Goal: Find specific page/section: Find specific page/section

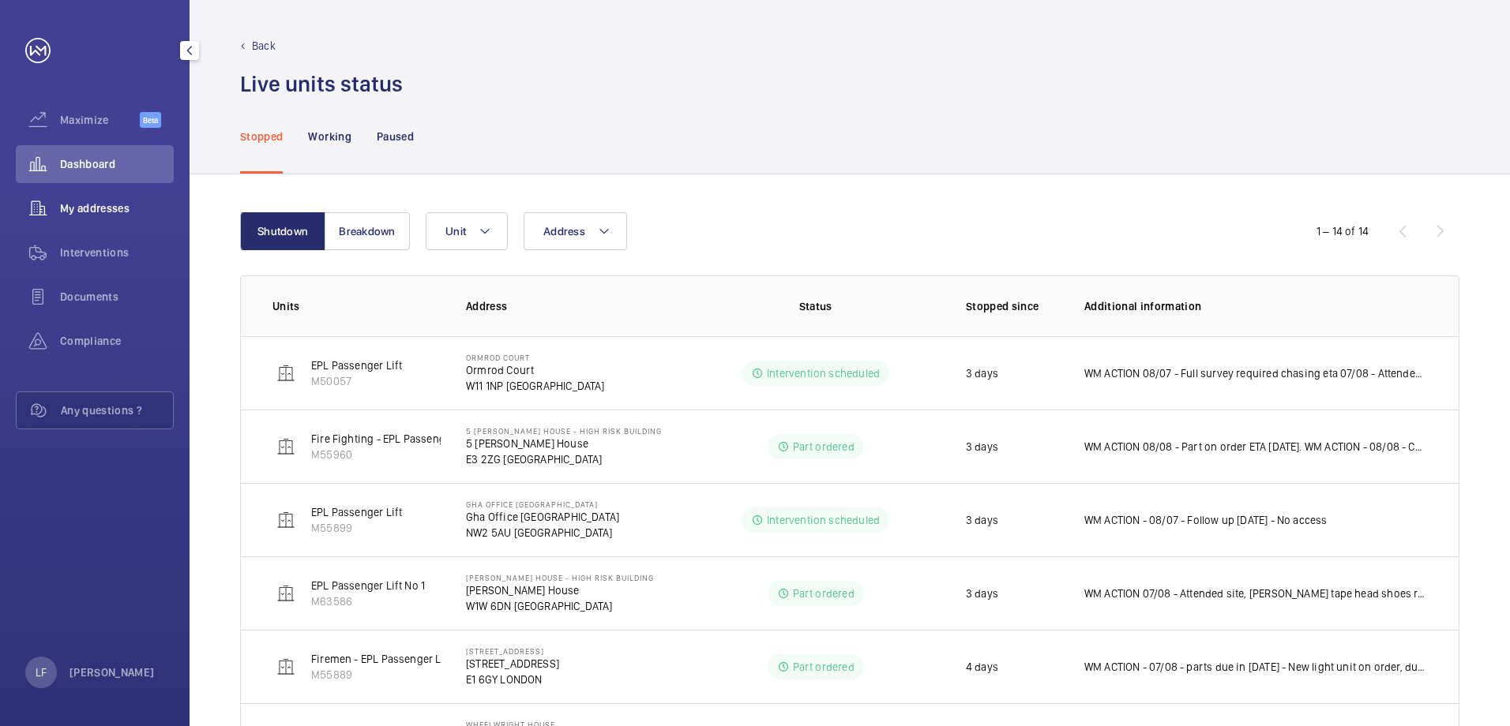
click at [104, 207] on span "My addresses" at bounding box center [117, 209] width 114 height 16
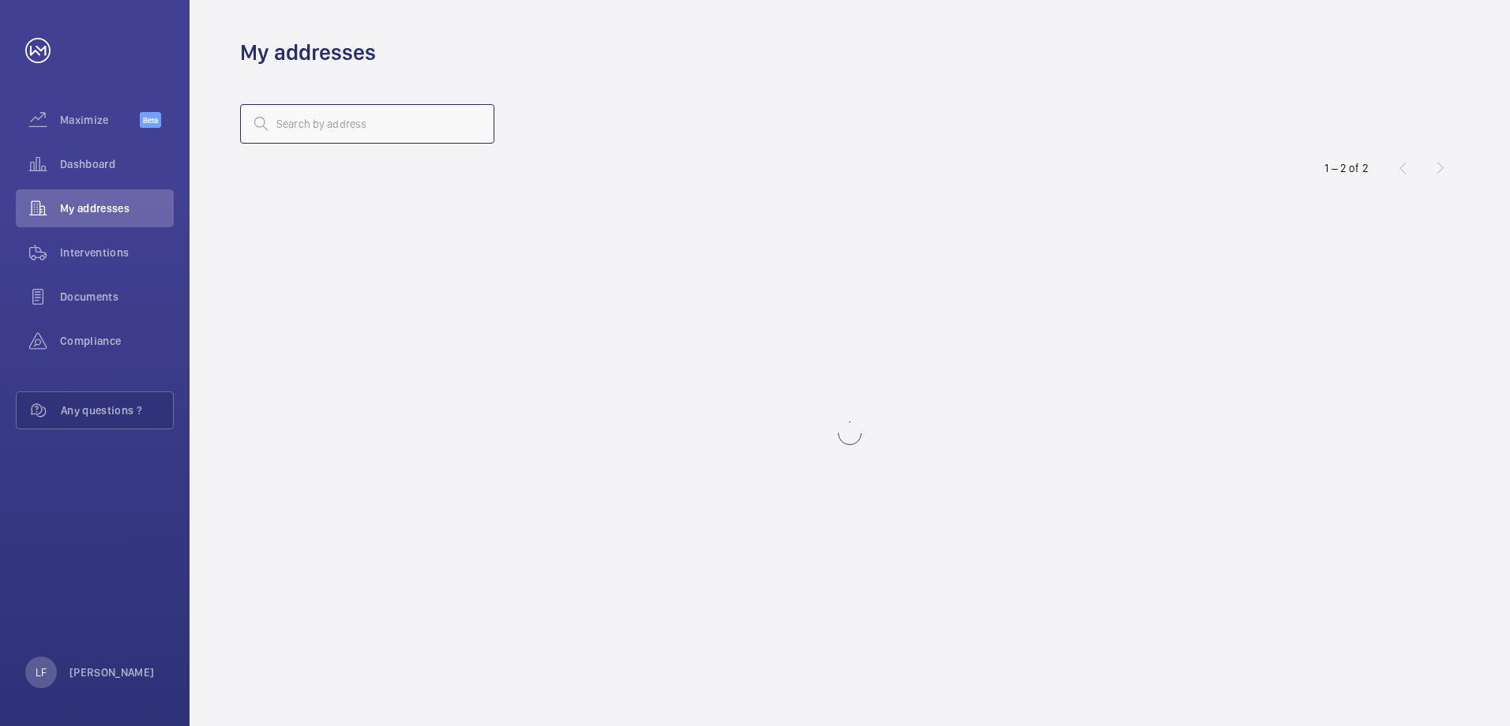
click at [272, 130] on input "text" at bounding box center [367, 123] width 254 height 39
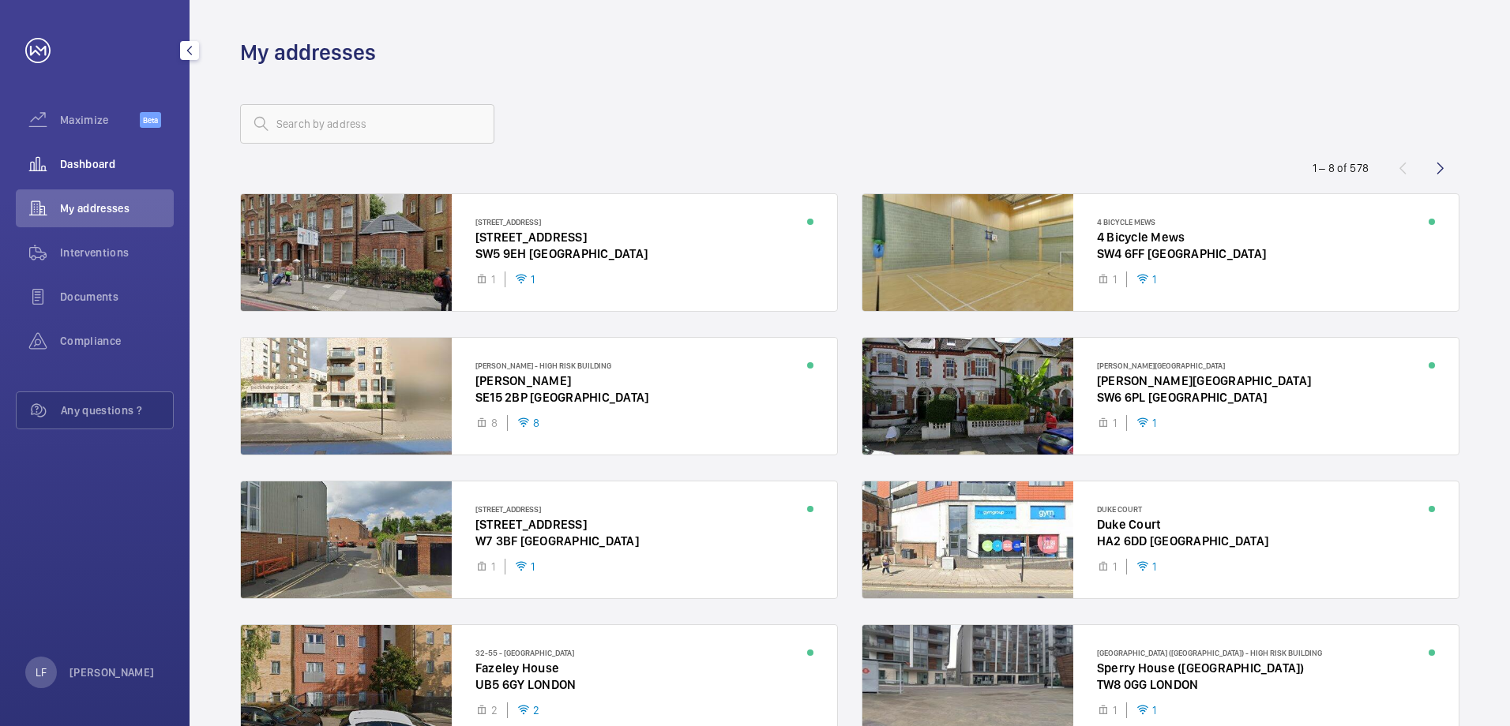
click at [88, 171] on span "Dashboard" at bounding box center [117, 164] width 114 height 16
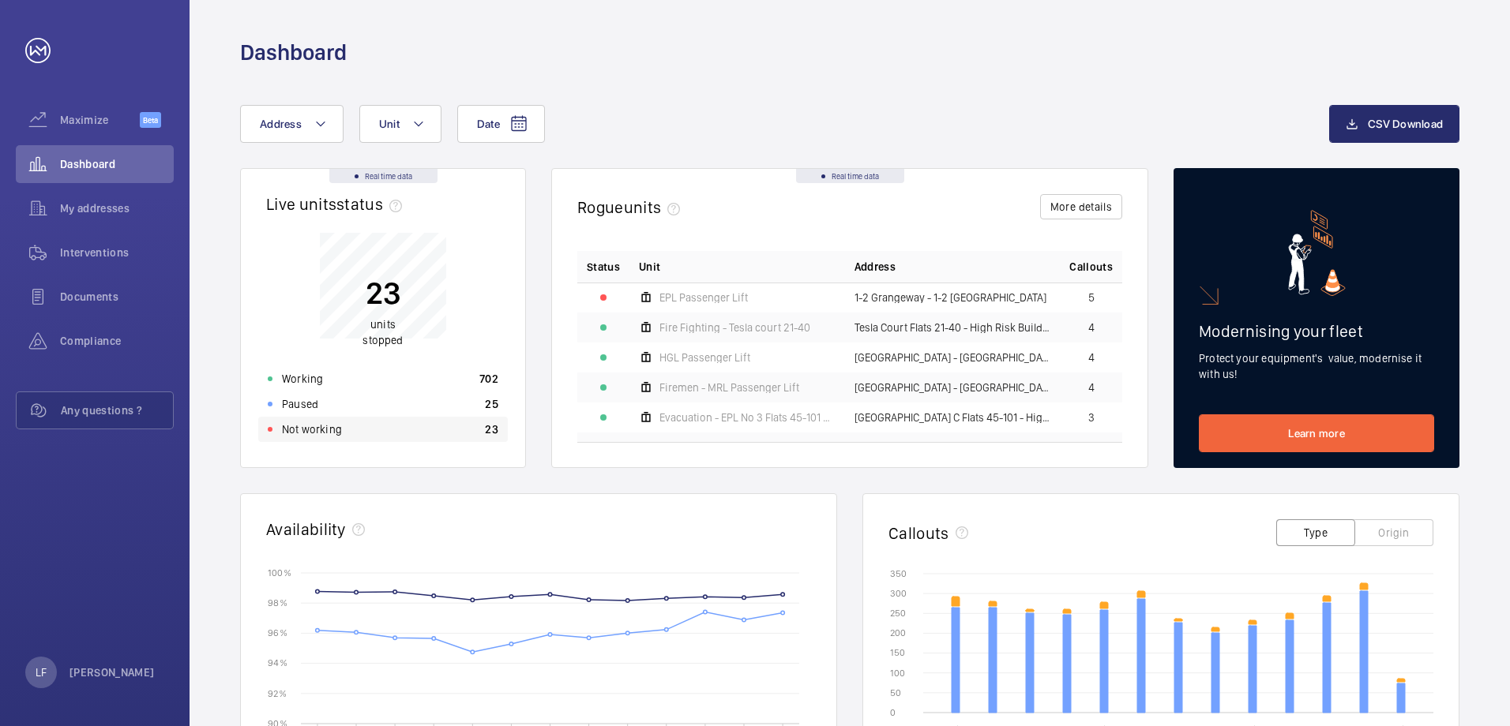
click at [392, 425] on div "Not working 23" at bounding box center [382, 429] width 249 height 25
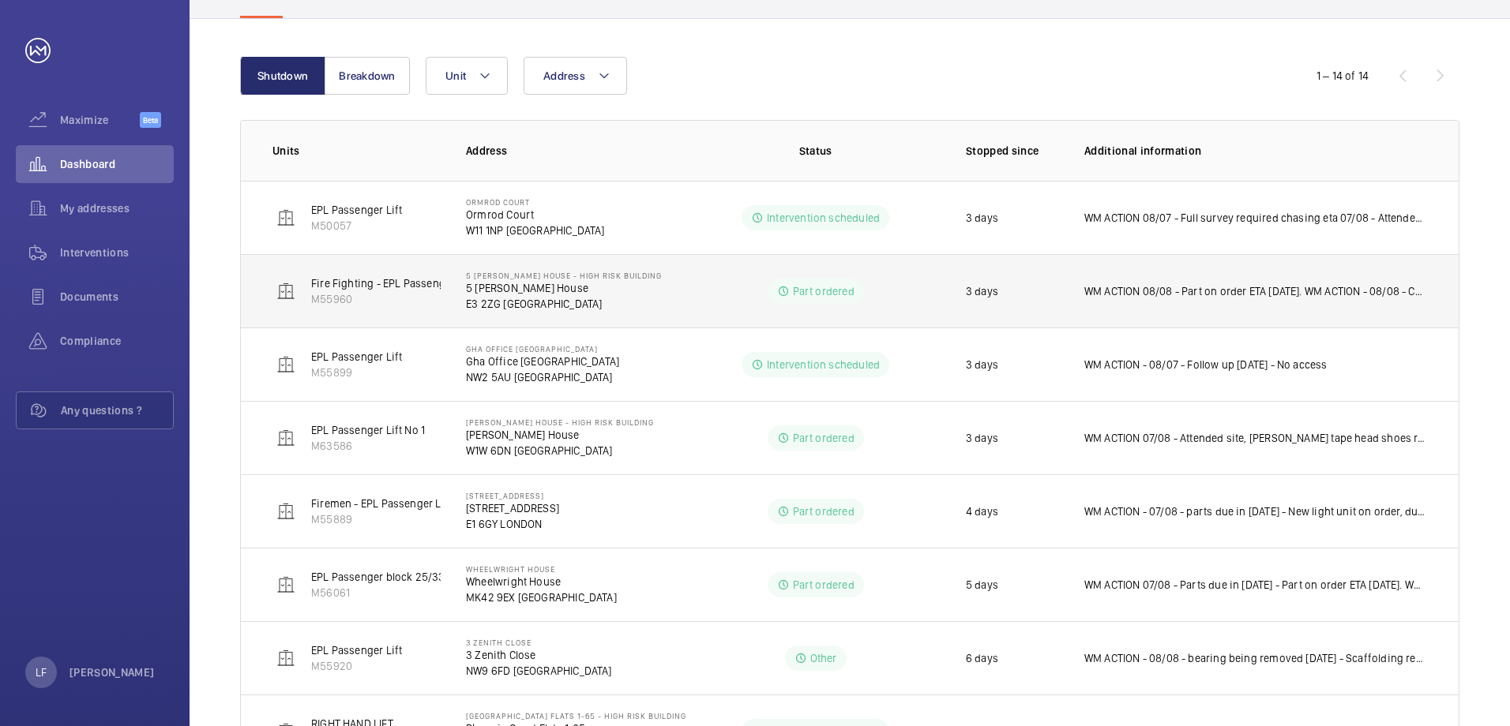
scroll to position [158, 0]
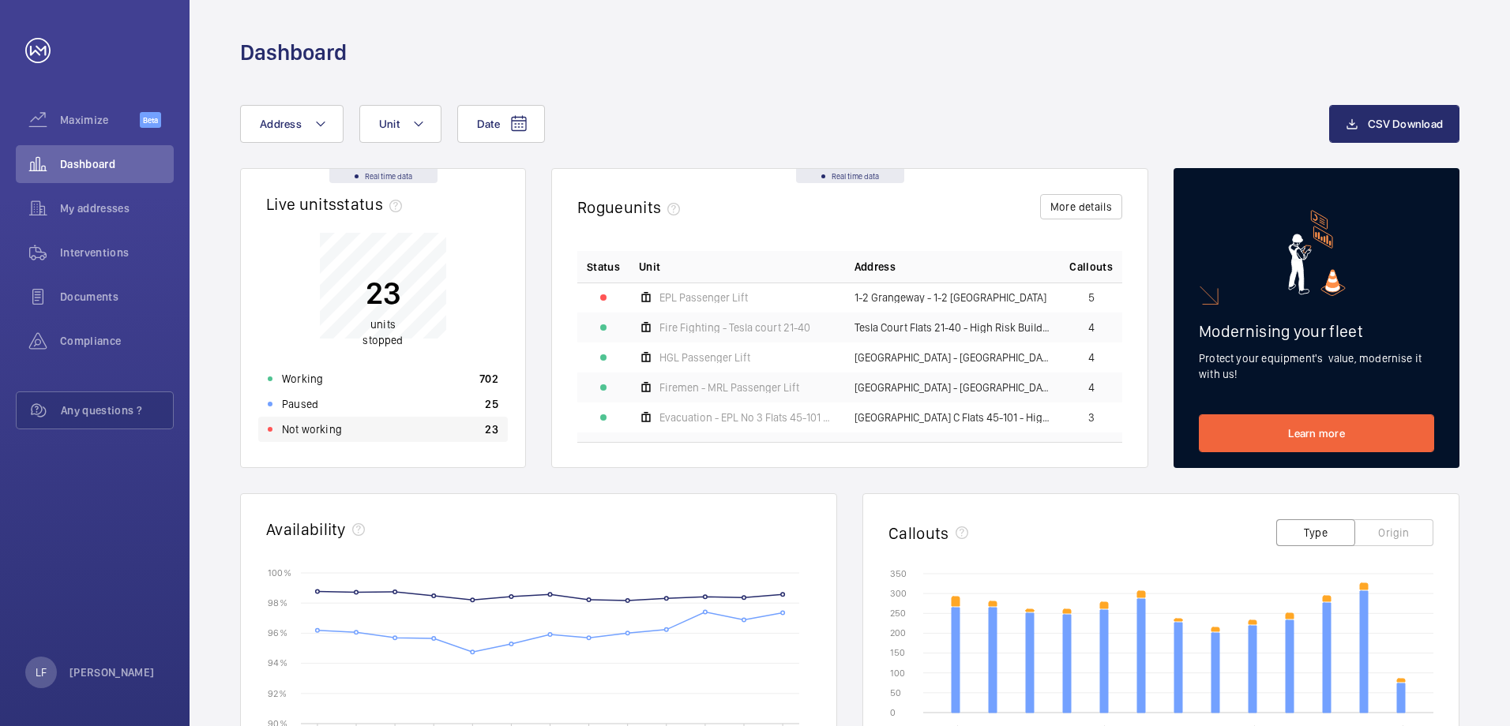
click at [389, 433] on div "Not working 23" at bounding box center [382, 429] width 249 height 25
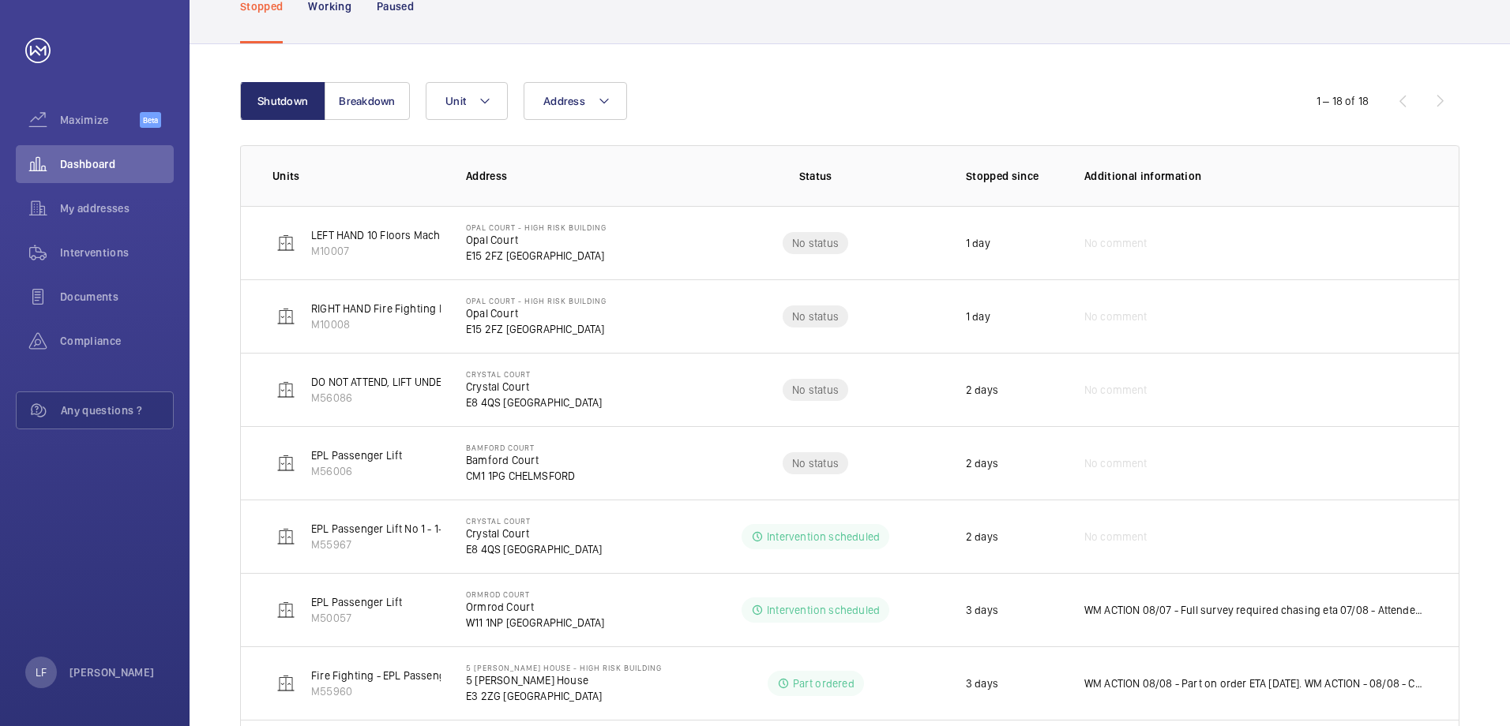
scroll to position [158, 0]
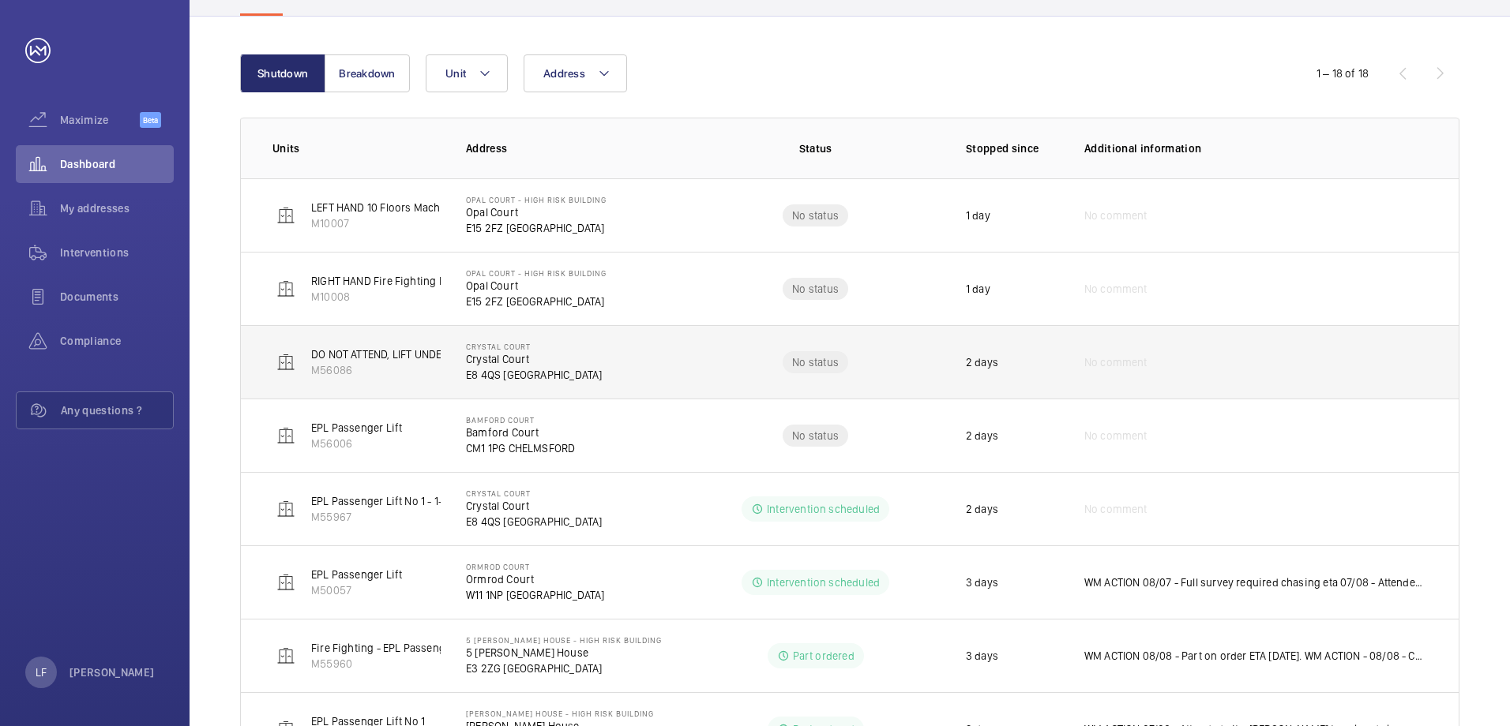
click at [486, 373] on p "E8 4QS [GEOGRAPHIC_DATA]" at bounding box center [534, 375] width 136 height 16
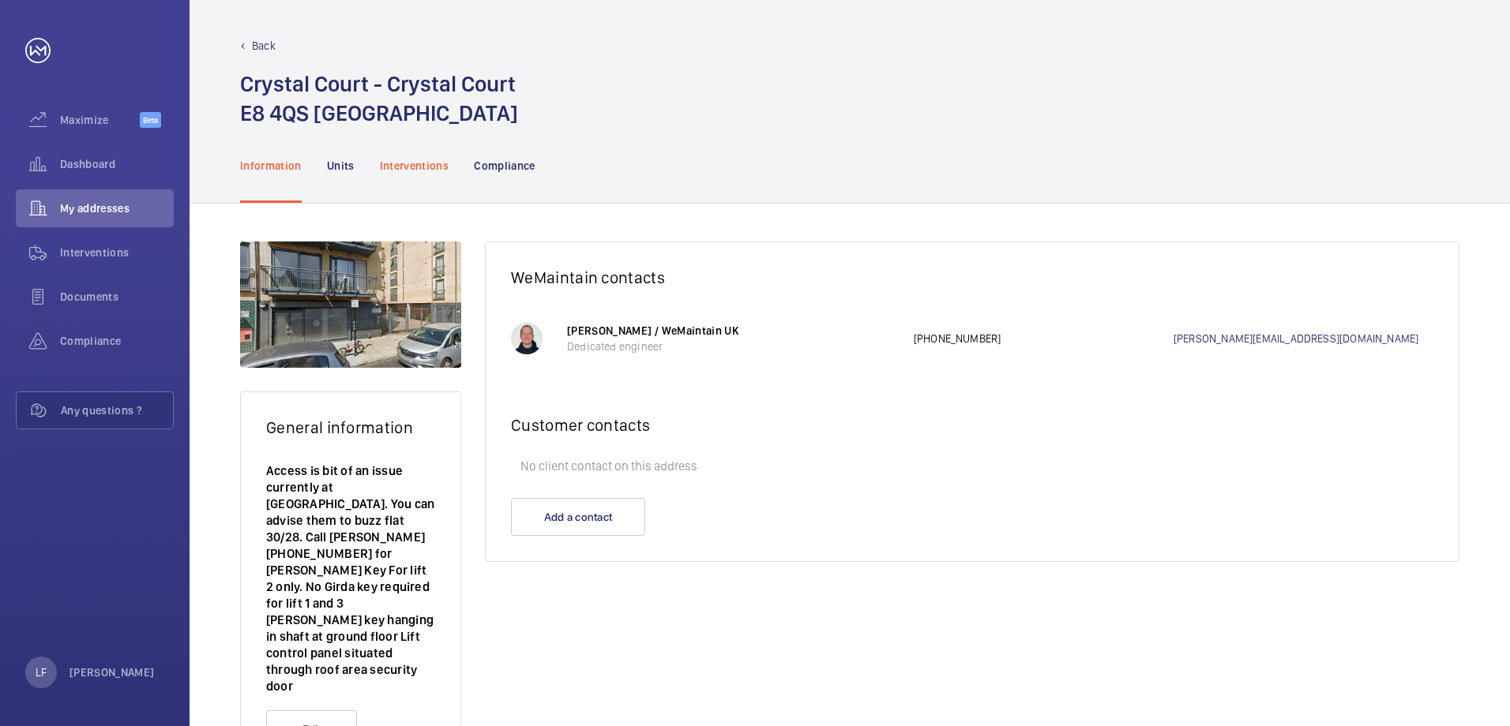
click at [416, 172] on p "Interventions" at bounding box center [414, 166] width 69 height 16
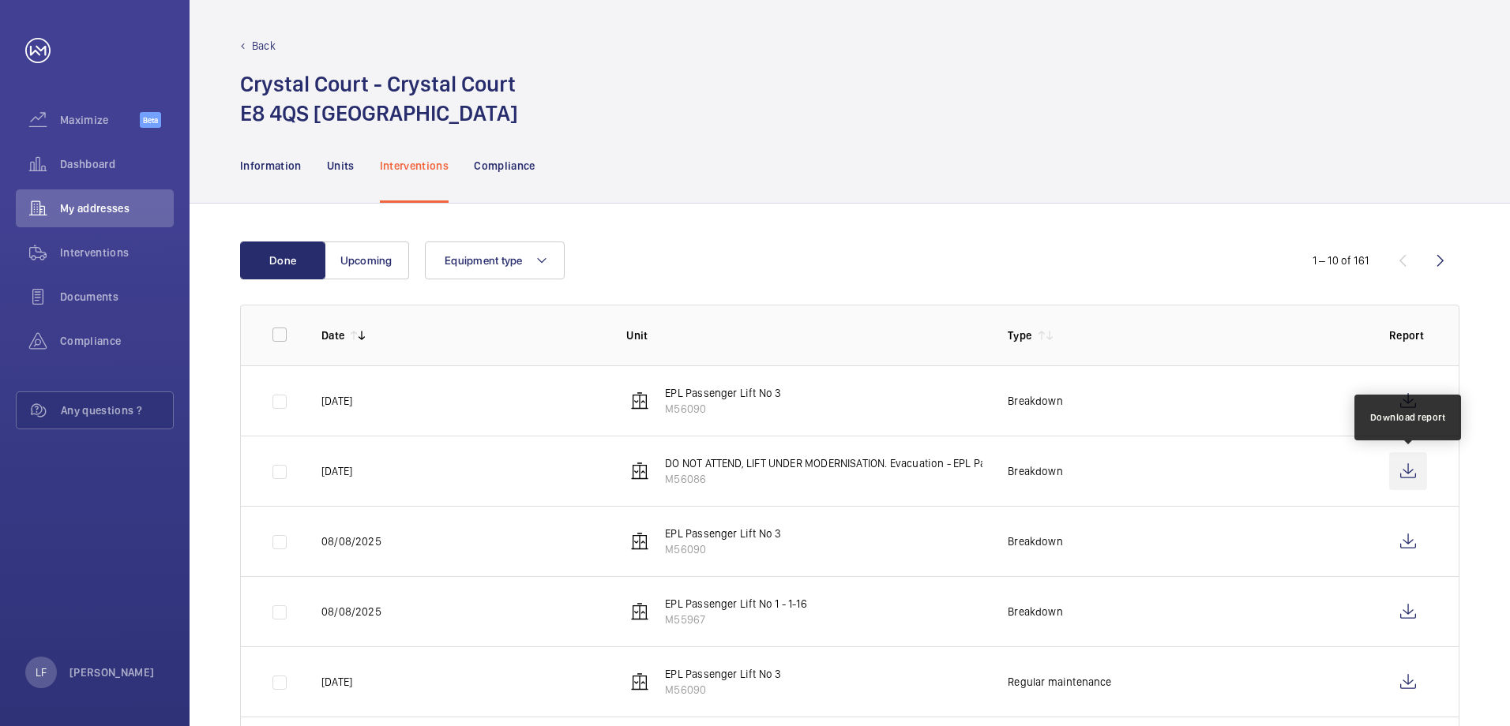
click at [1397, 467] on wm-front-icon-button at bounding box center [1408, 471] width 38 height 38
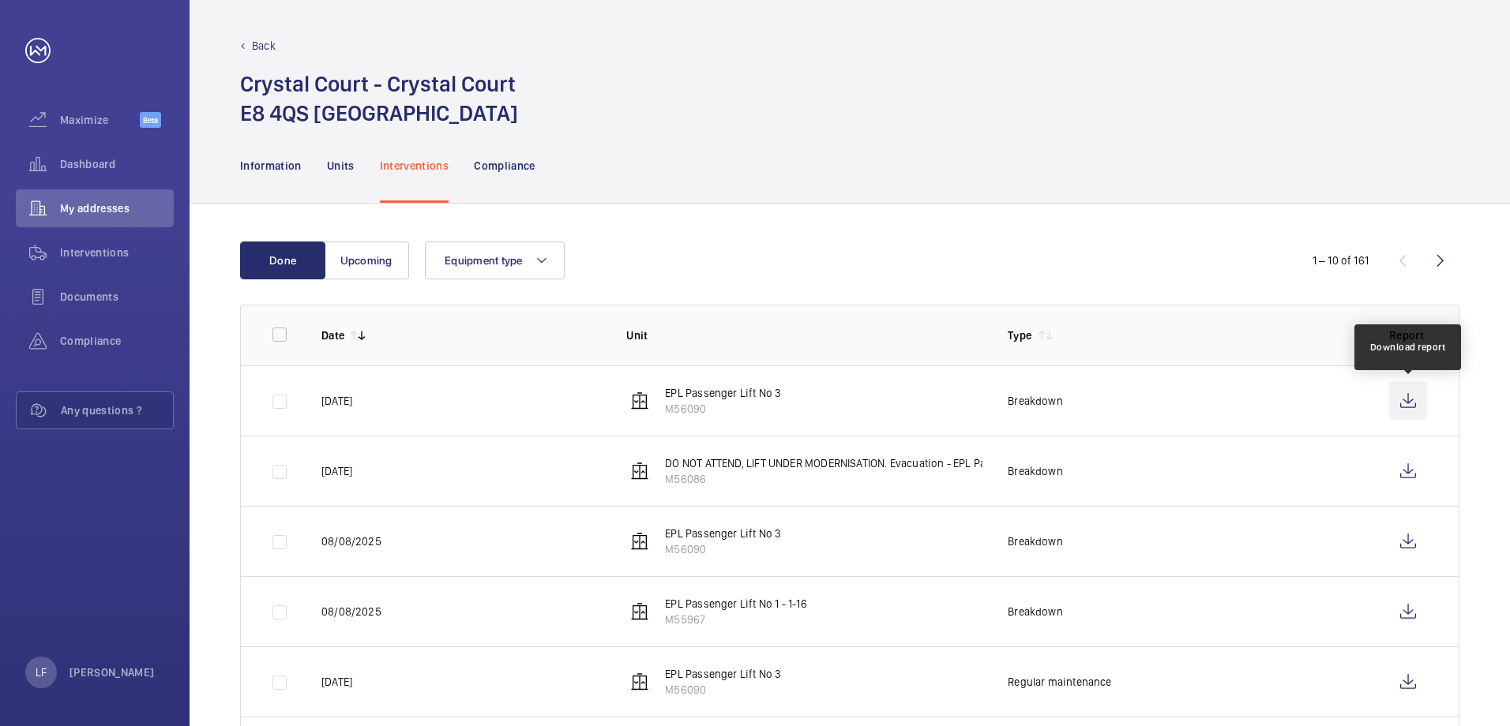
click at [1414, 405] on wm-front-icon-button at bounding box center [1408, 401] width 38 height 38
click at [107, 168] on span "Dashboard" at bounding box center [117, 164] width 114 height 16
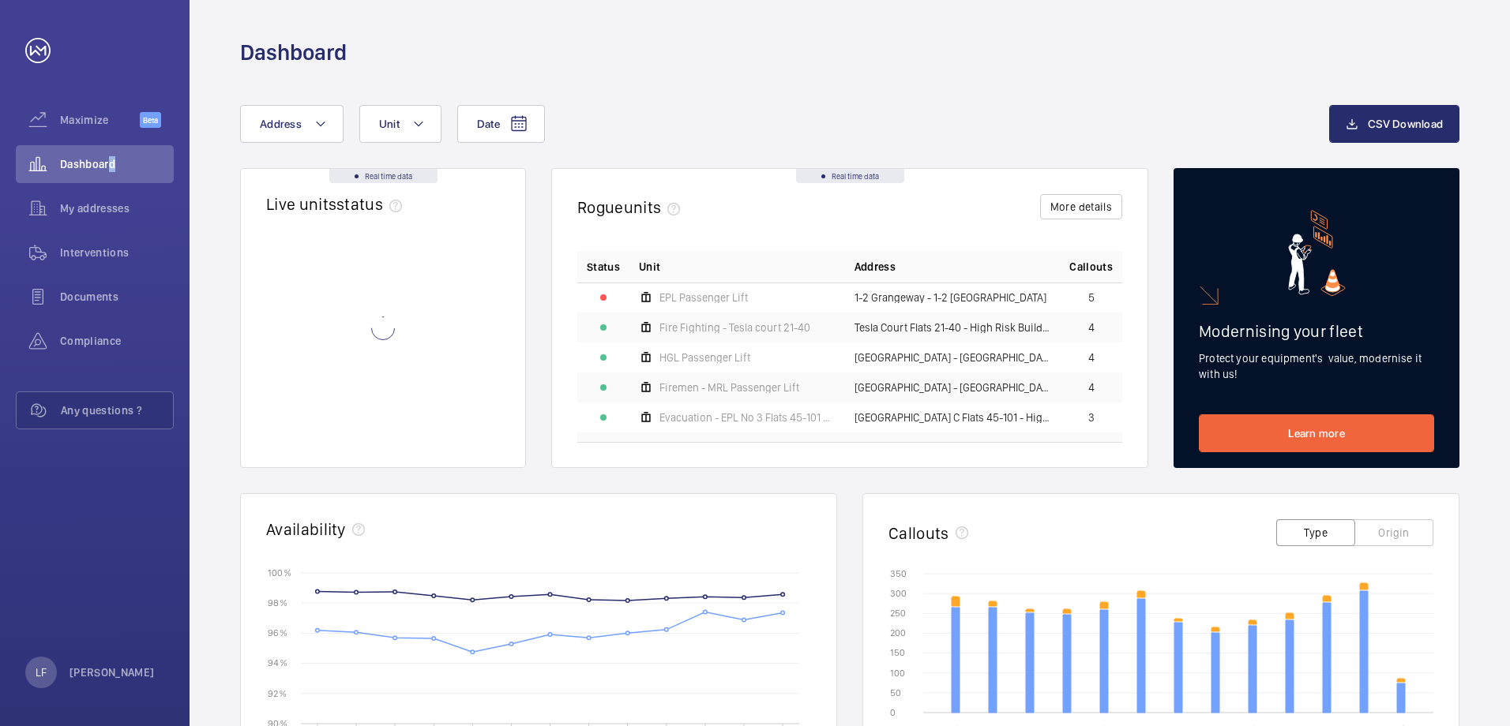
click at [96, 210] on span "My addresses" at bounding box center [117, 209] width 114 height 16
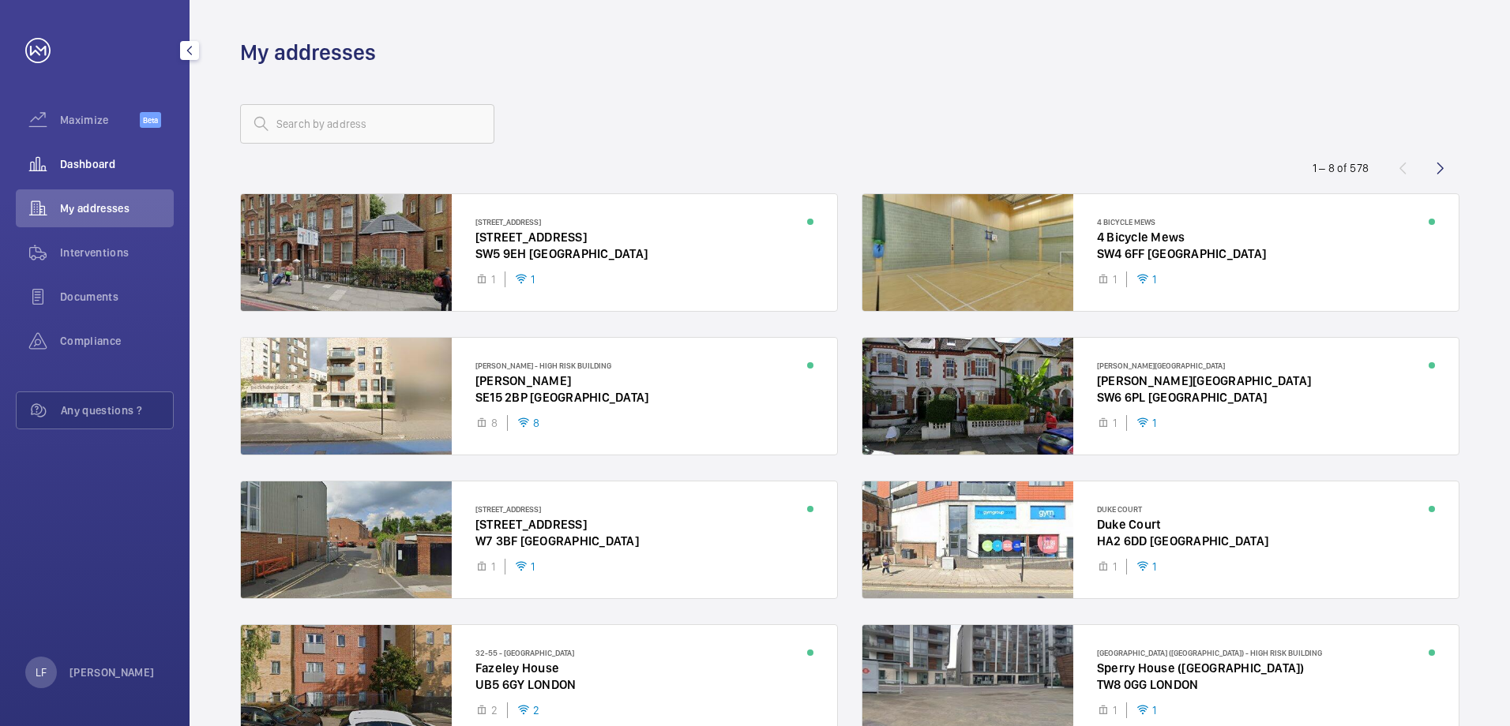
click at [58, 168] on wm-front-icon-button at bounding box center [38, 164] width 44 height 38
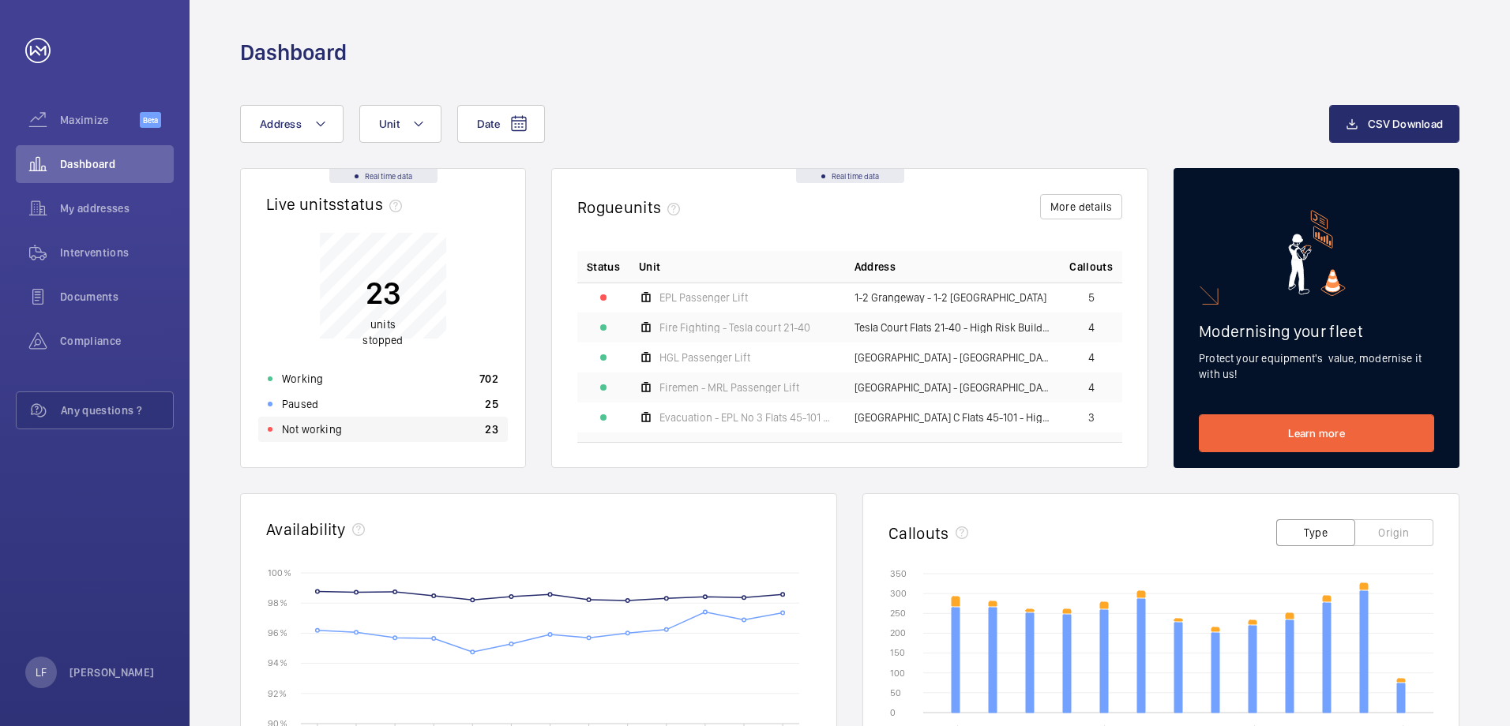
click at [346, 429] on div "Not working 23" at bounding box center [382, 429] width 249 height 25
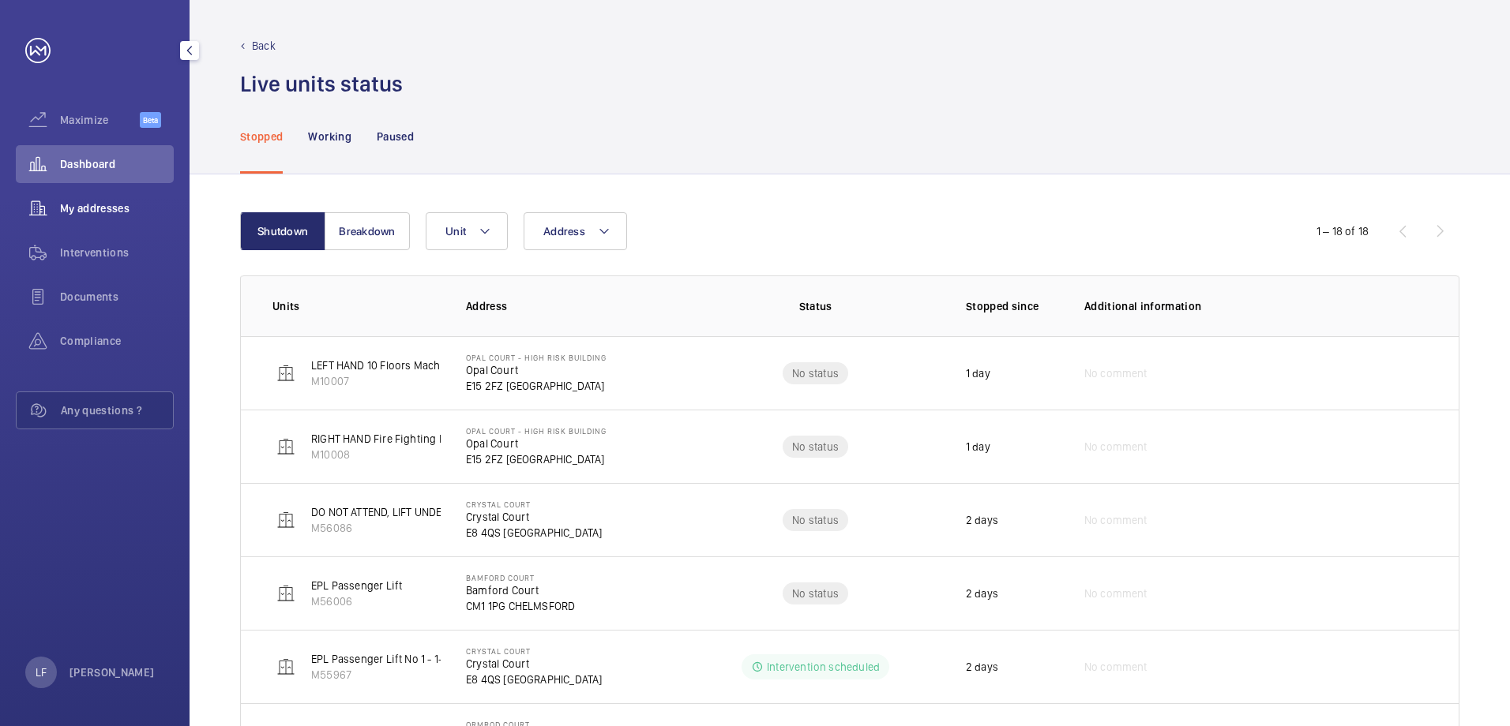
click at [111, 208] on span "My addresses" at bounding box center [117, 209] width 114 height 16
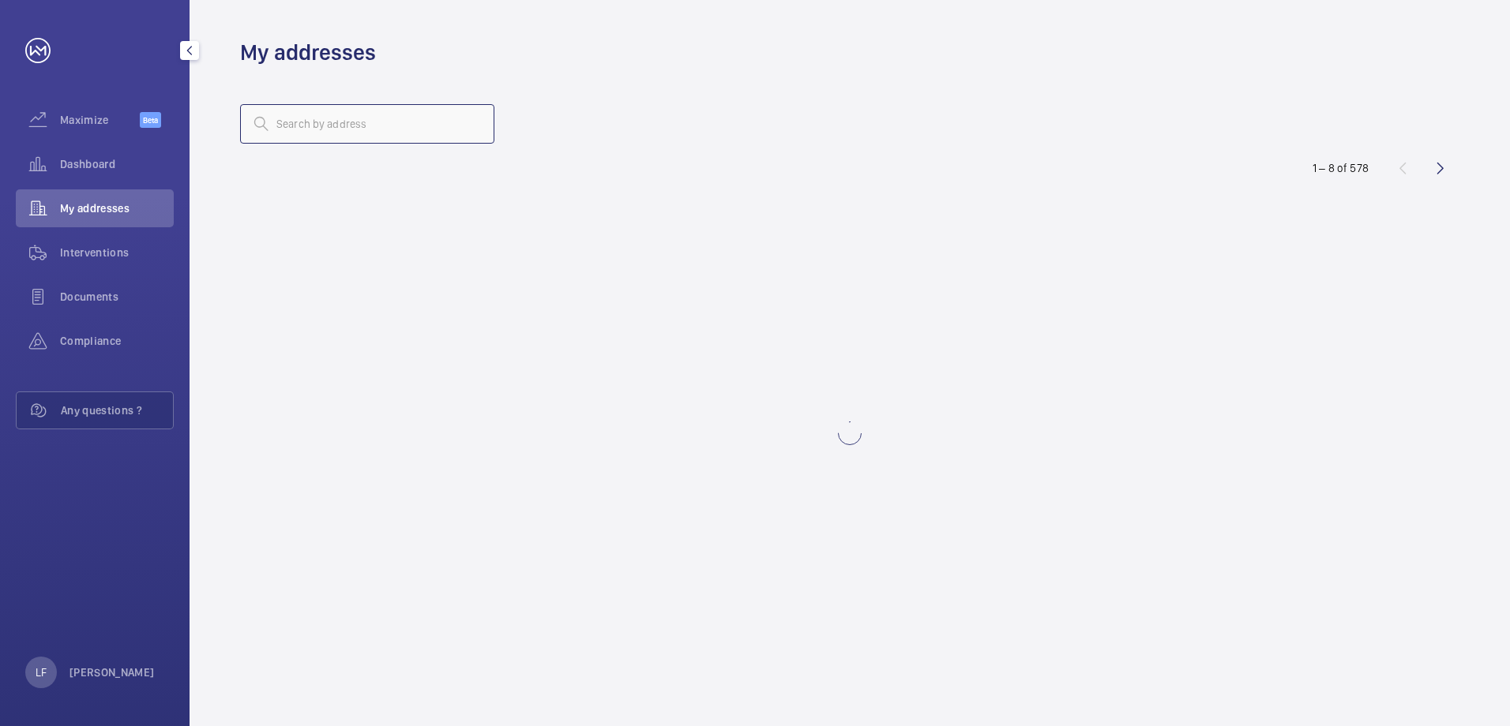
click at [332, 133] on input "text" at bounding box center [367, 123] width 254 height 39
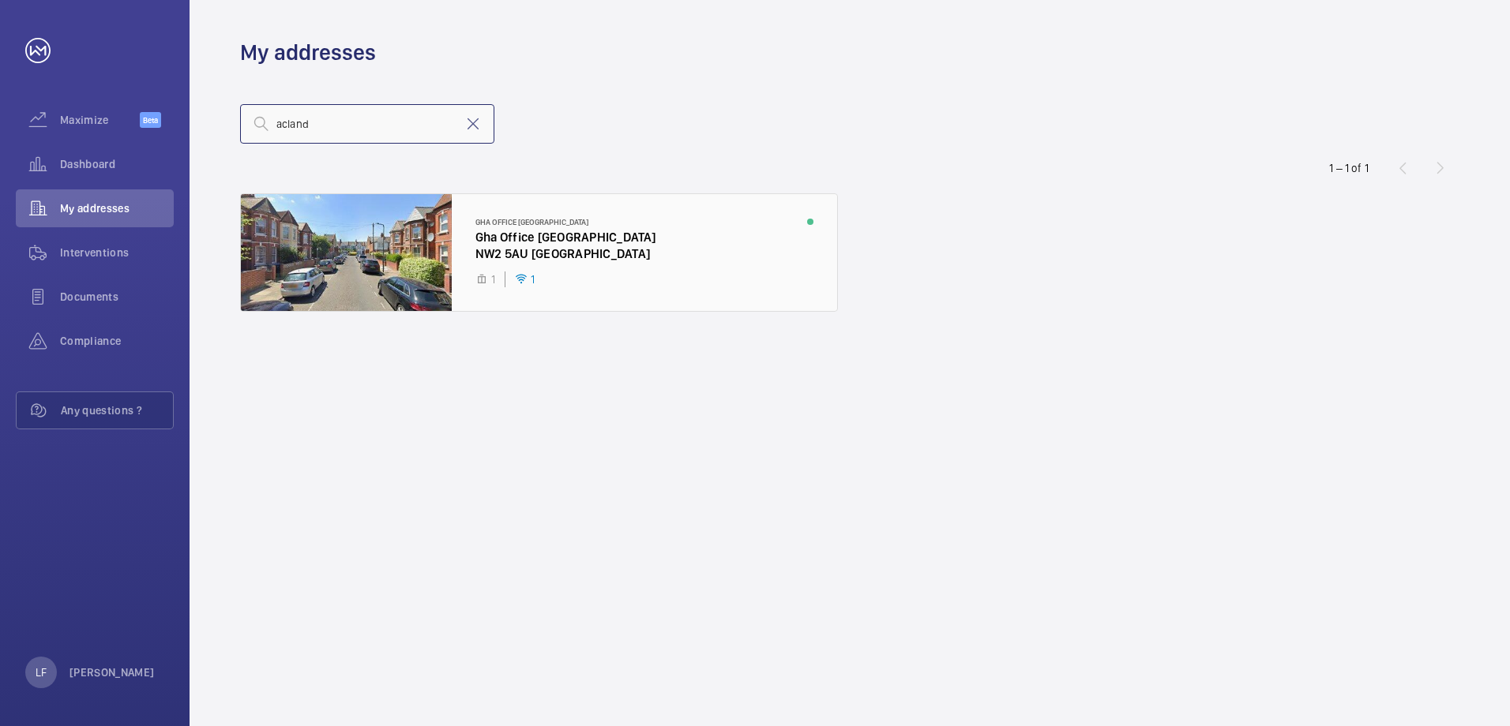
type input "acland"
click at [536, 253] on div at bounding box center [539, 252] width 596 height 117
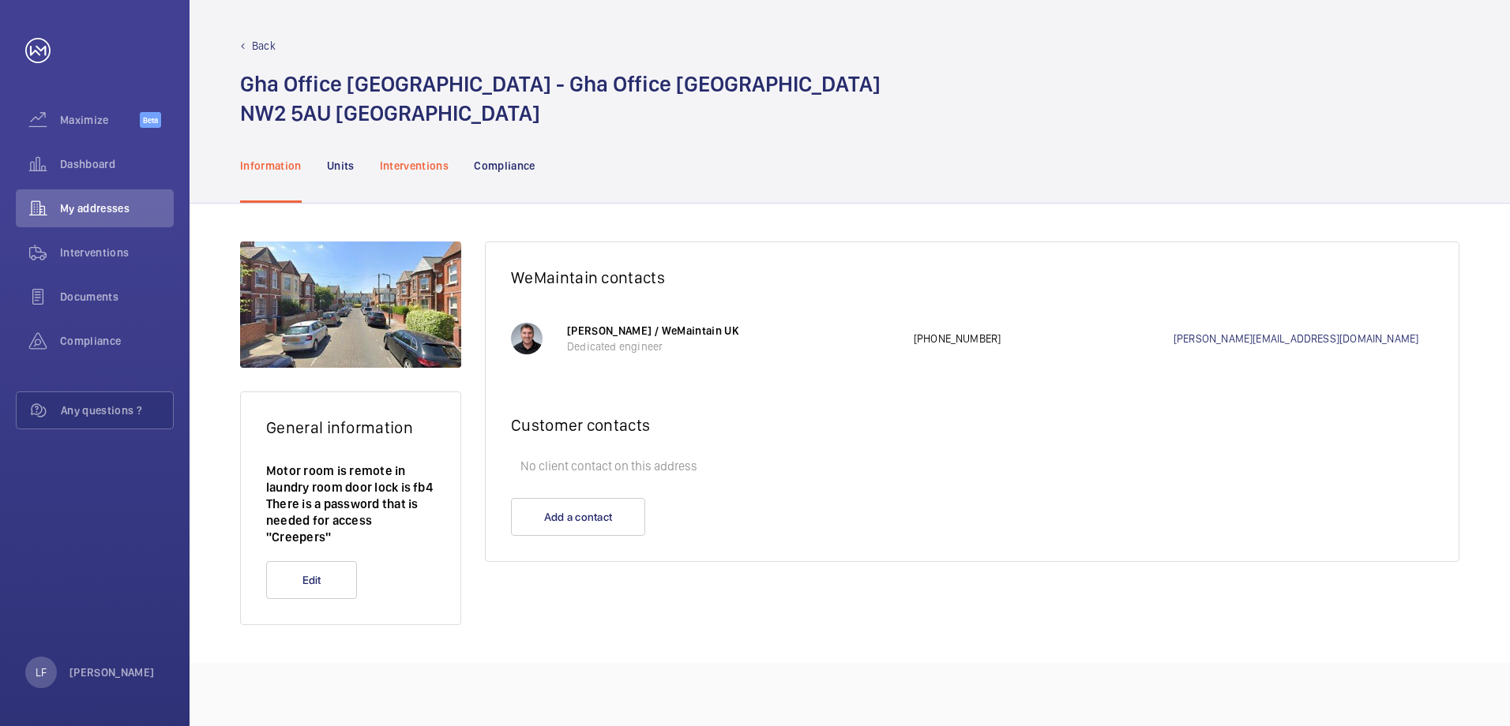
click at [396, 171] on p "Interventions" at bounding box center [414, 166] width 69 height 16
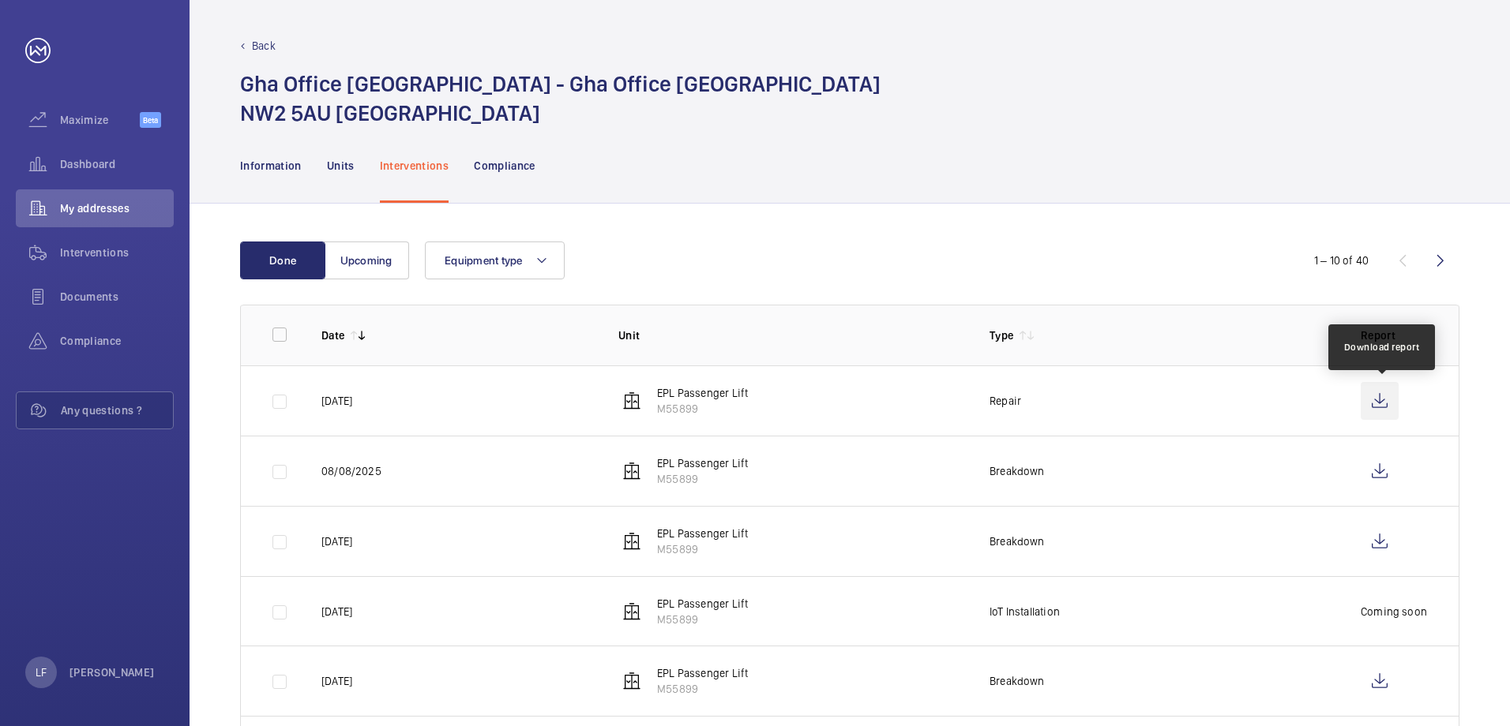
click at [1375, 405] on wm-front-icon-button at bounding box center [1379, 401] width 38 height 38
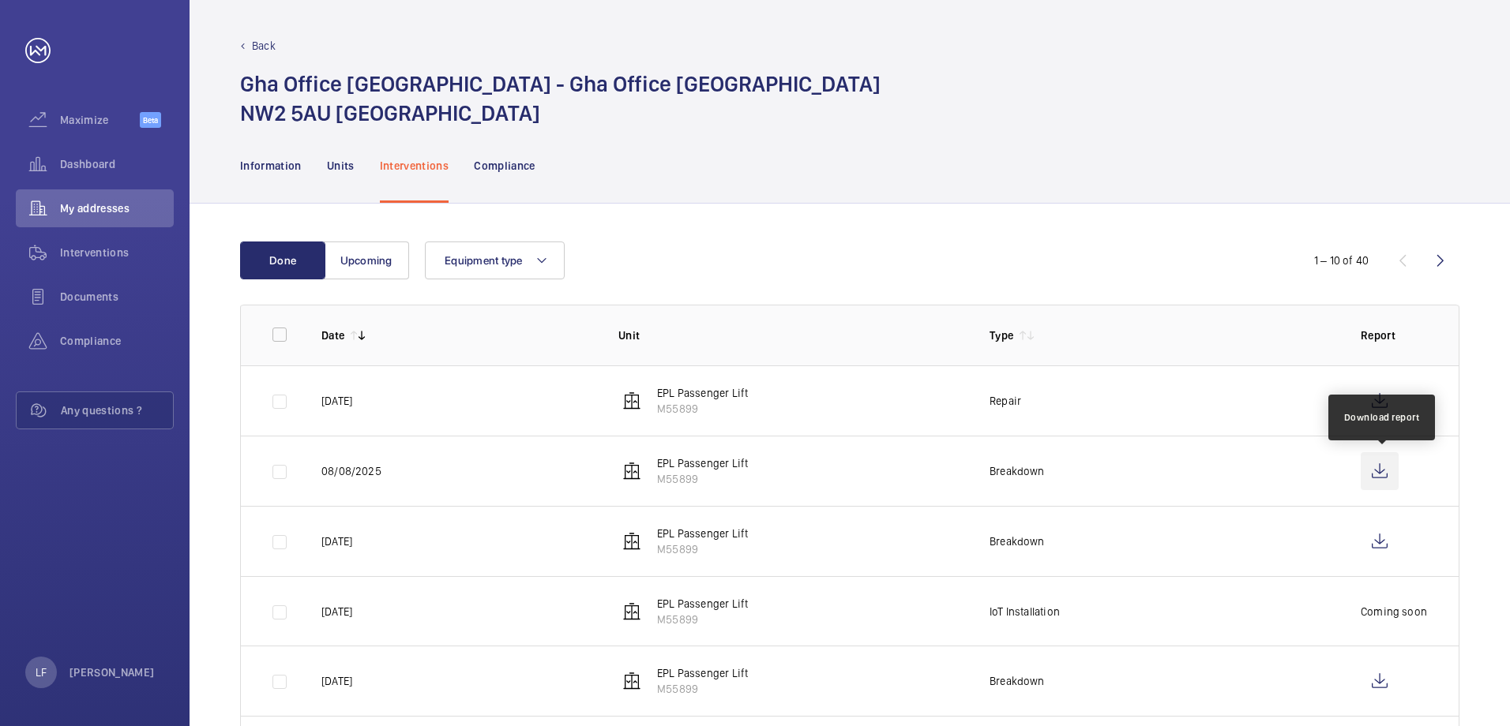
click at [1376, 467] on wm-front-icon-button at bounding box center [1379, 471] width 38 height 38
click at [77, 163] on span "Dashboard" at bounding box center [117, 164] width 114 height 16
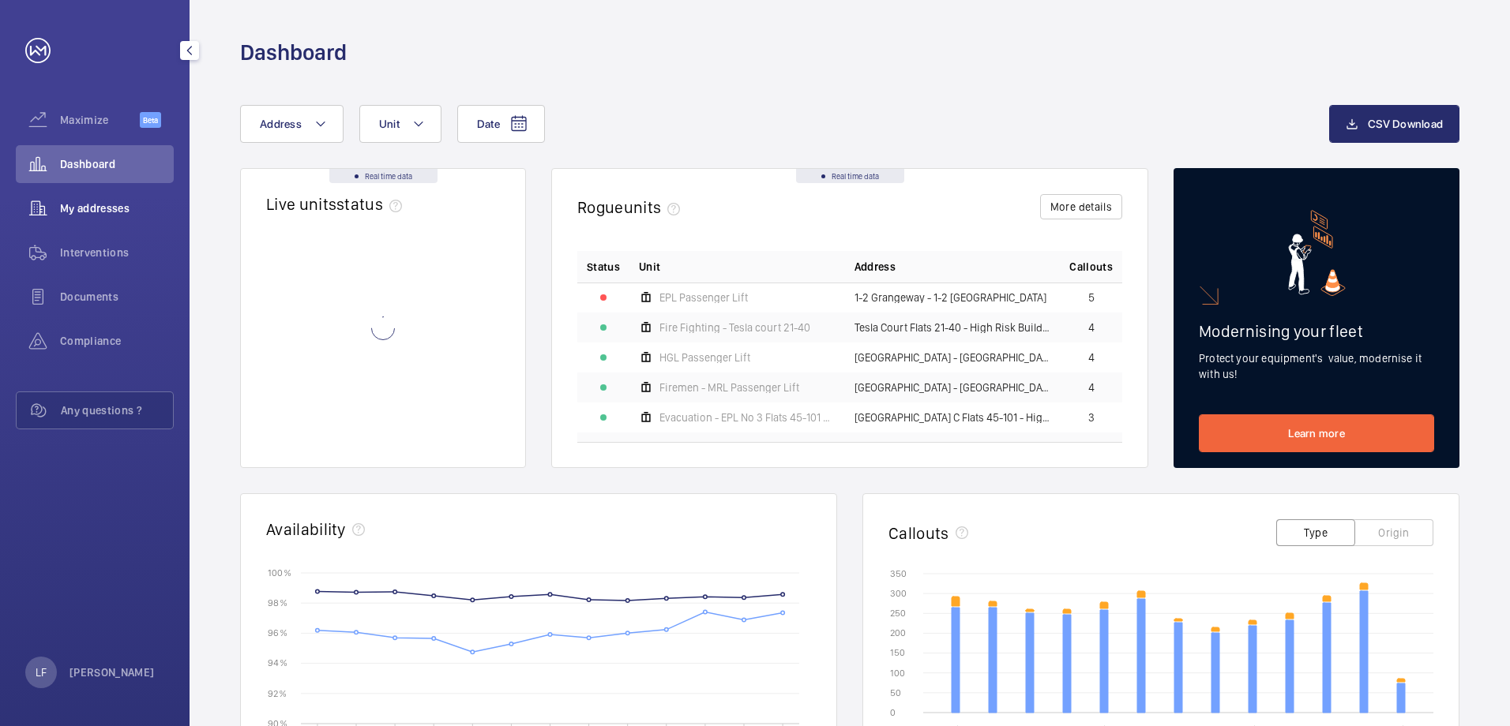
click at [122, 210] on span "My addresses" at bounding box center [117, 209] width 114 height 16
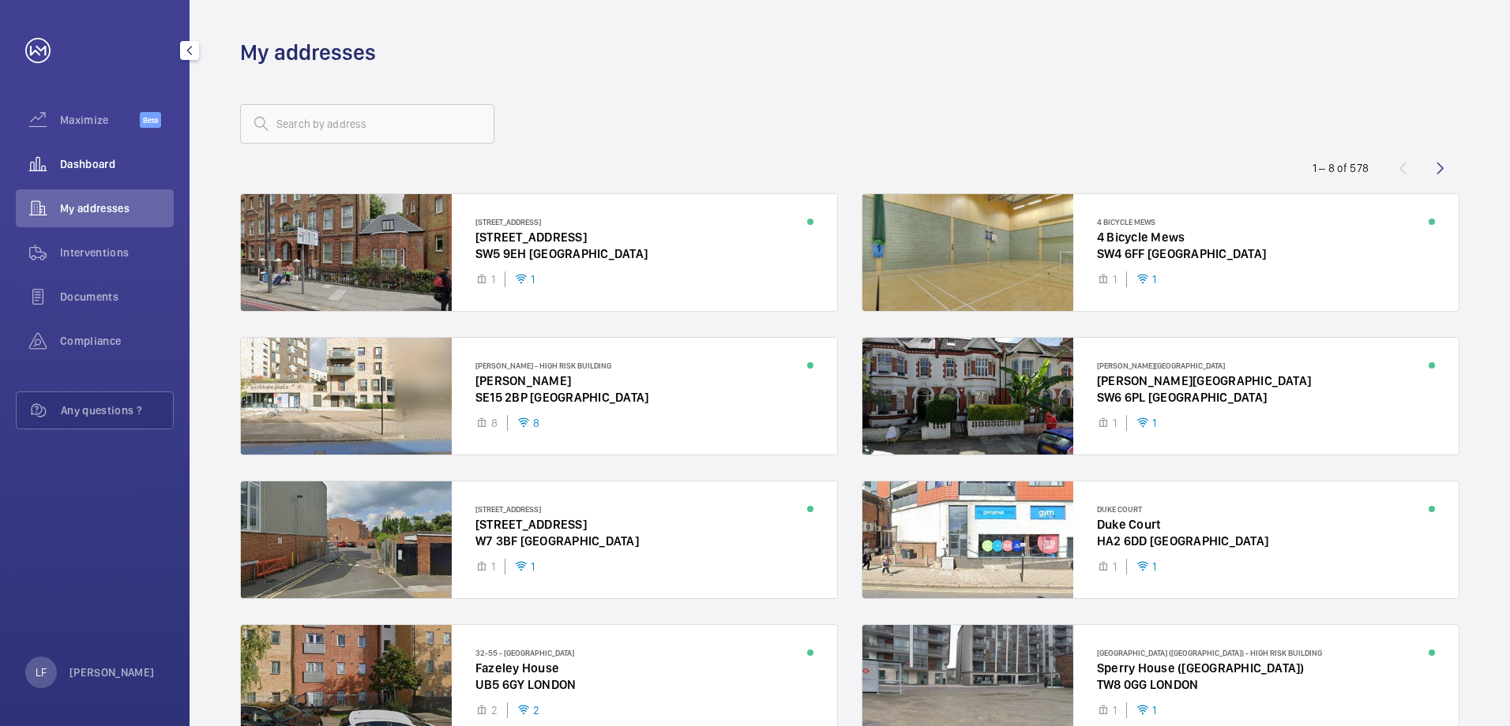
click at [114, 161] on span "Dashboard" at bounding box center [117, 164] width 114 height 16
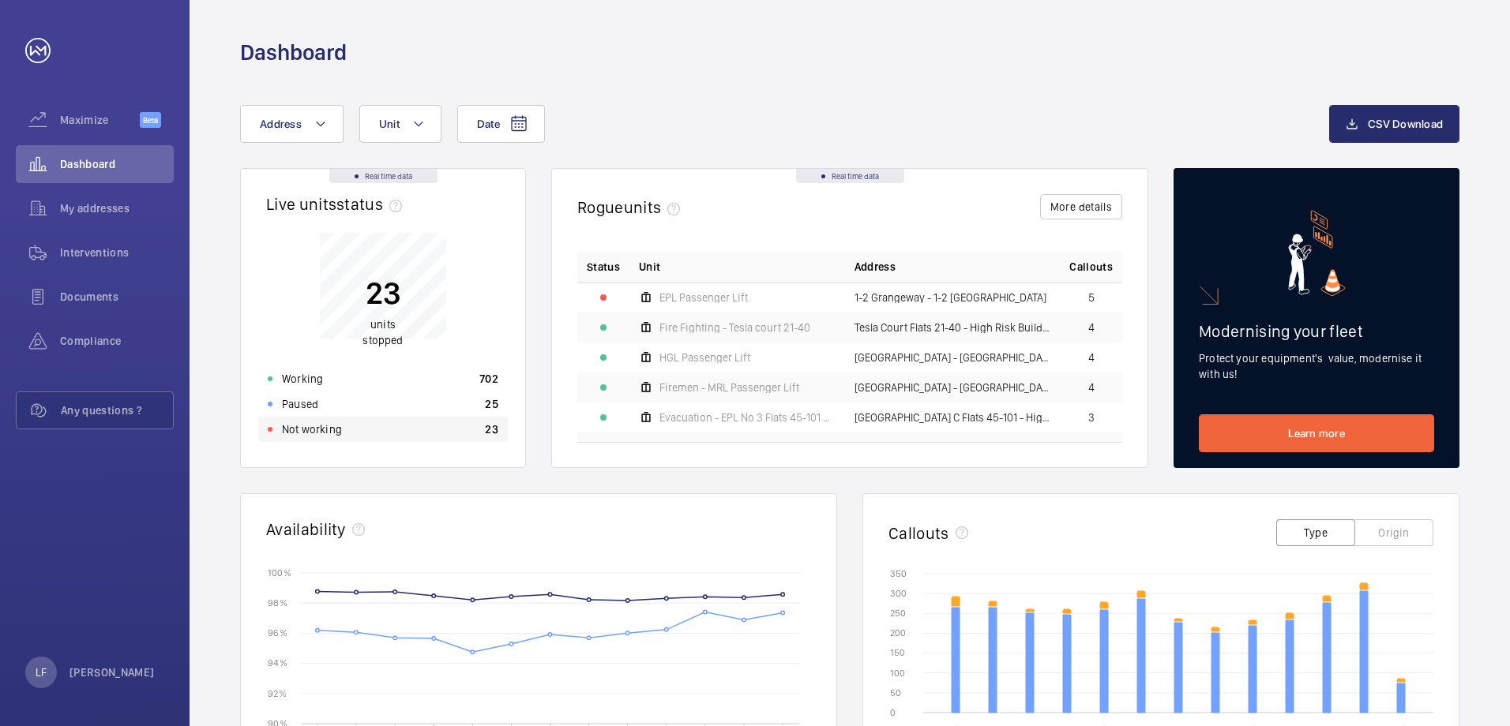
click at [339, 432] on p "Not working" at bounding box center [312, 430] width 60 height 16
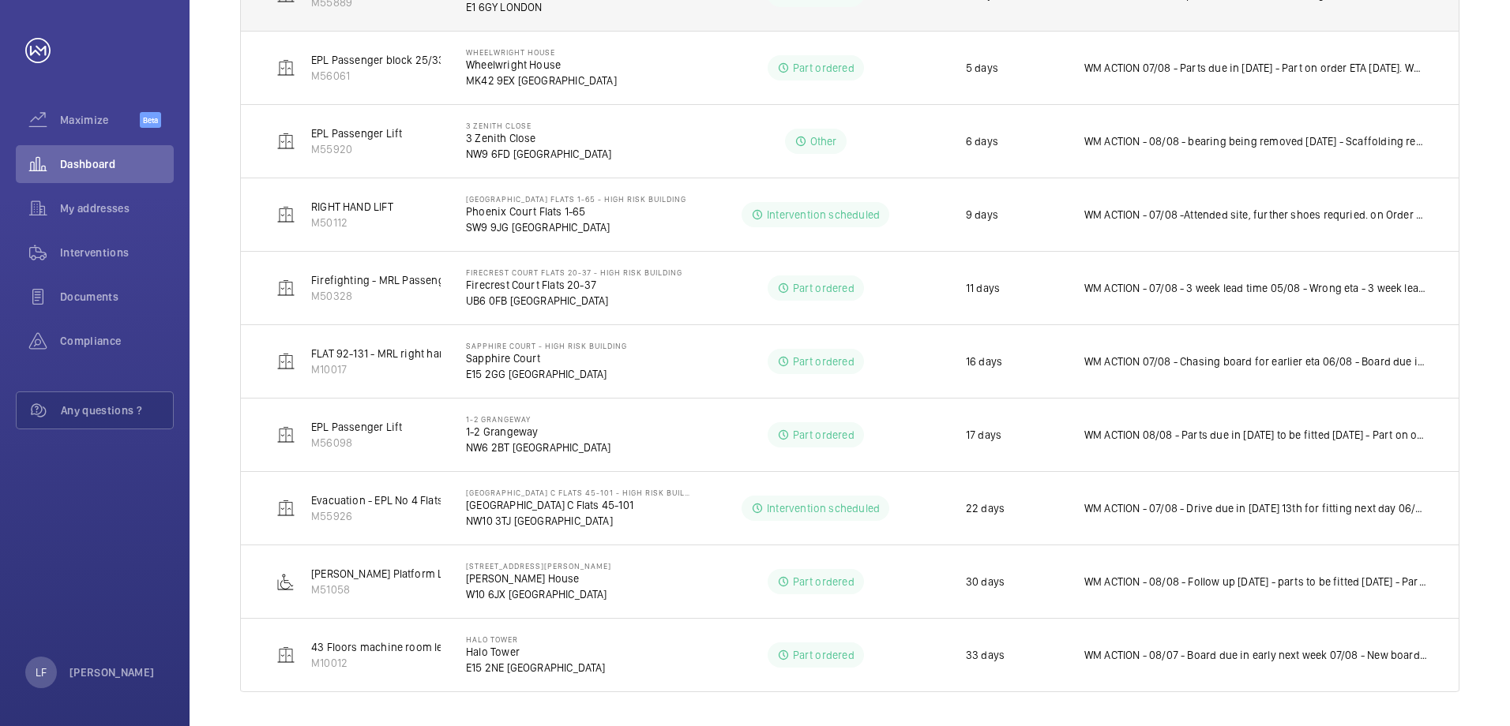
scroll to position [970, 0]
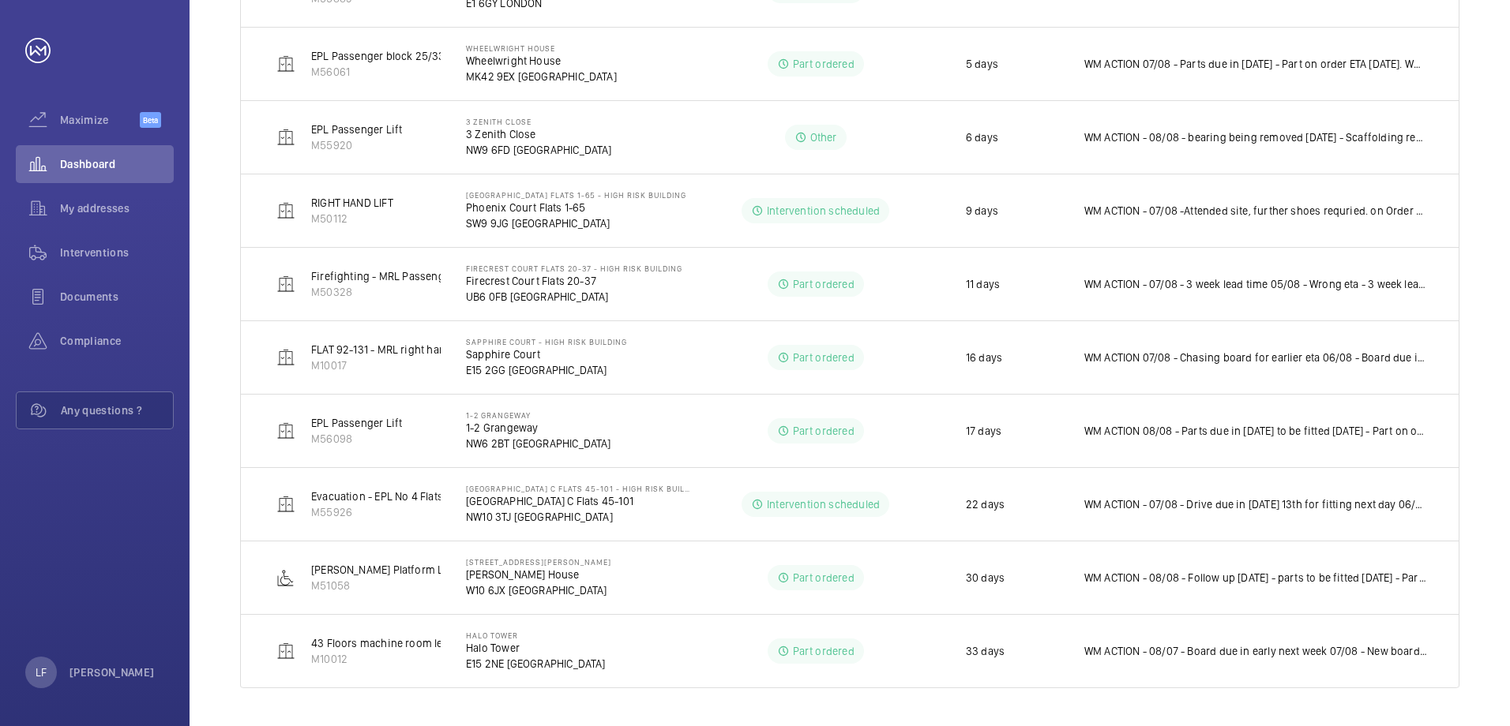
click at [478, 576] on p "[PERSON_NAME] House" at bounding box center [538, 575] width 145 height 16
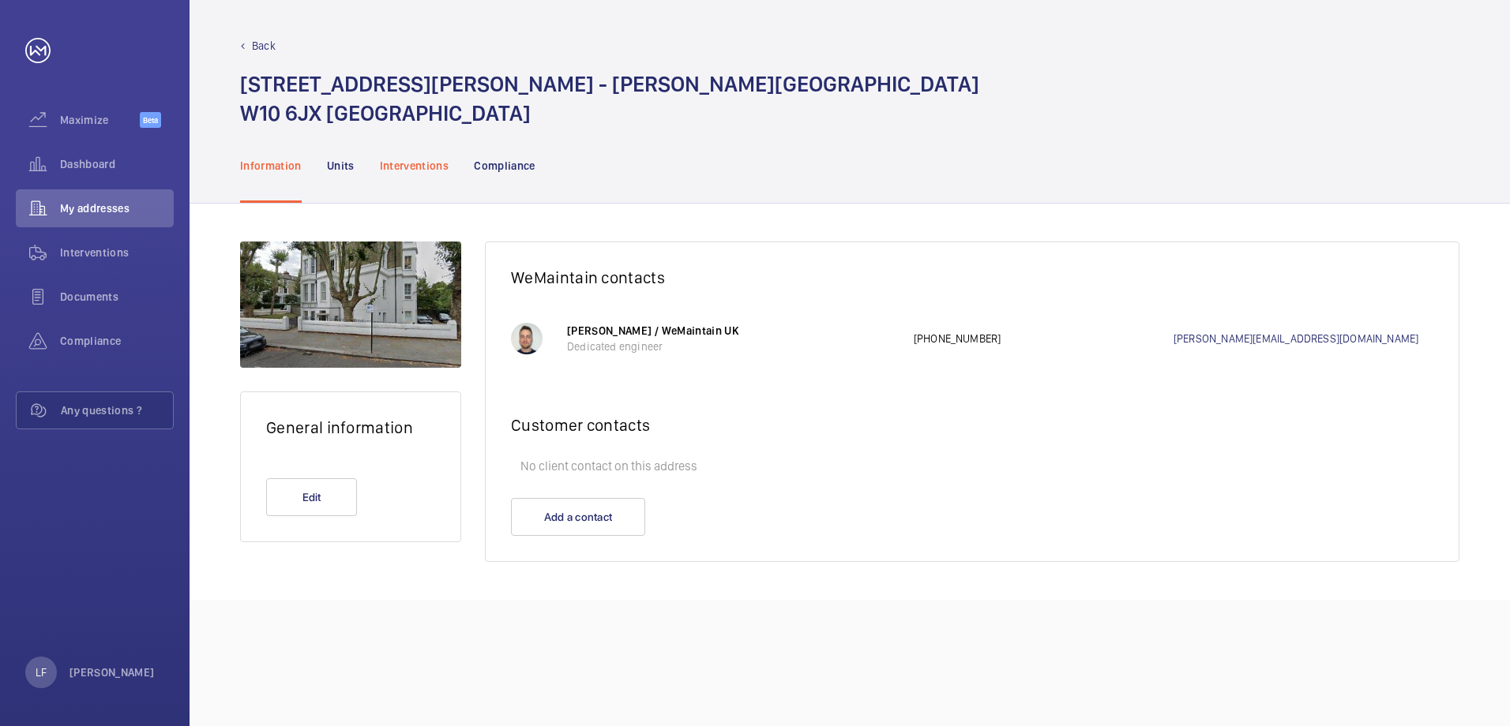
click at [403, 174] on div "Interventions" at bounding box center [414, 165] width 69 height 75
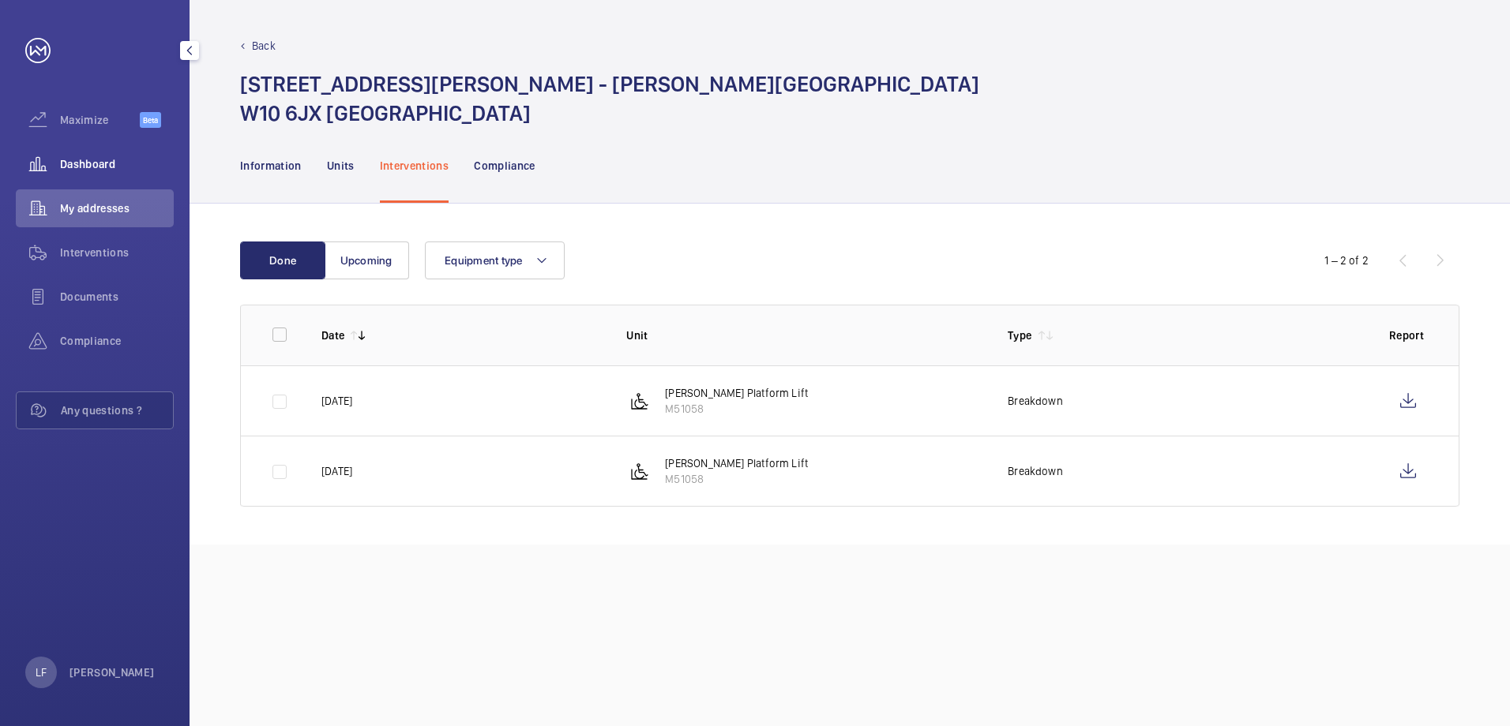
click at [103, 153] on div "Dashboard" at bounding box center [95, 164] width 158 height 38
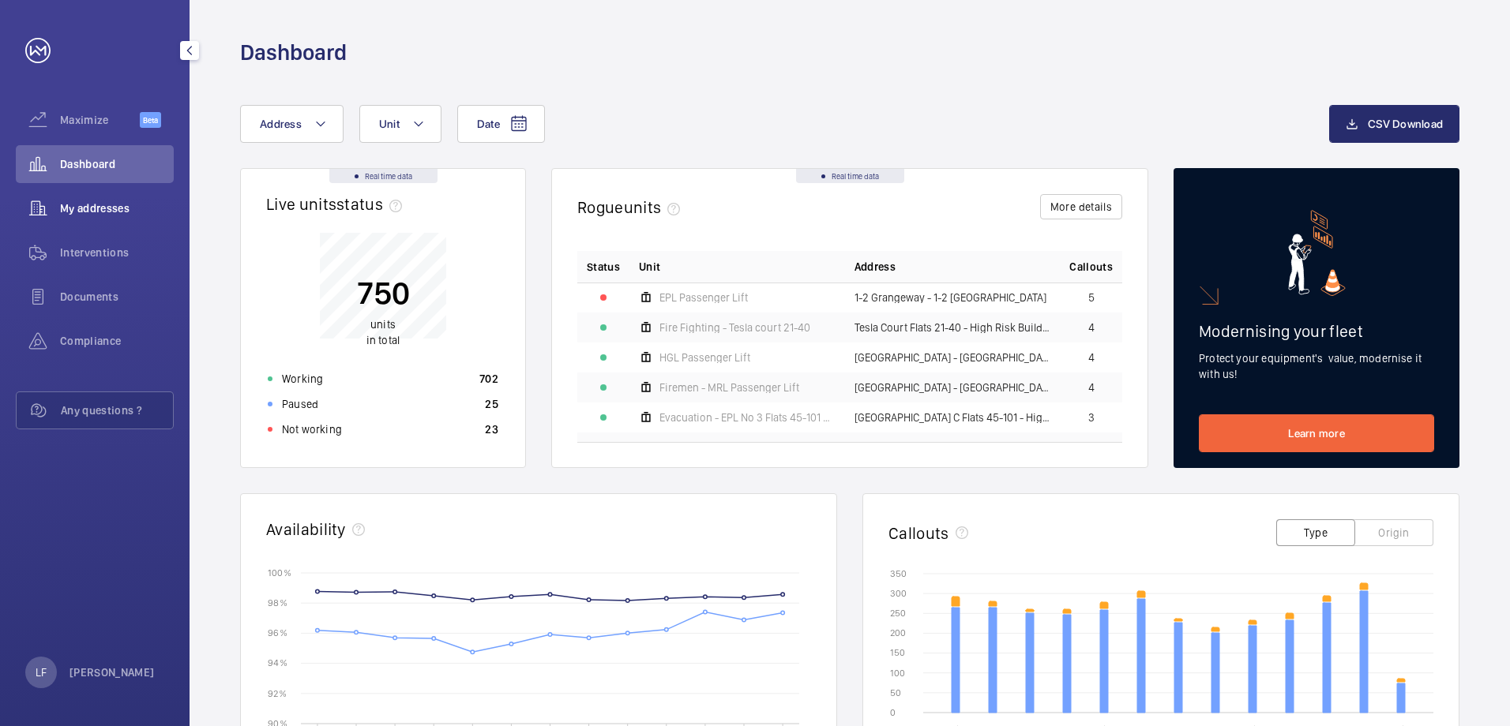
click at [97, 196] on div "My addresses" at bounding box center [95, 208] width 158 height 38
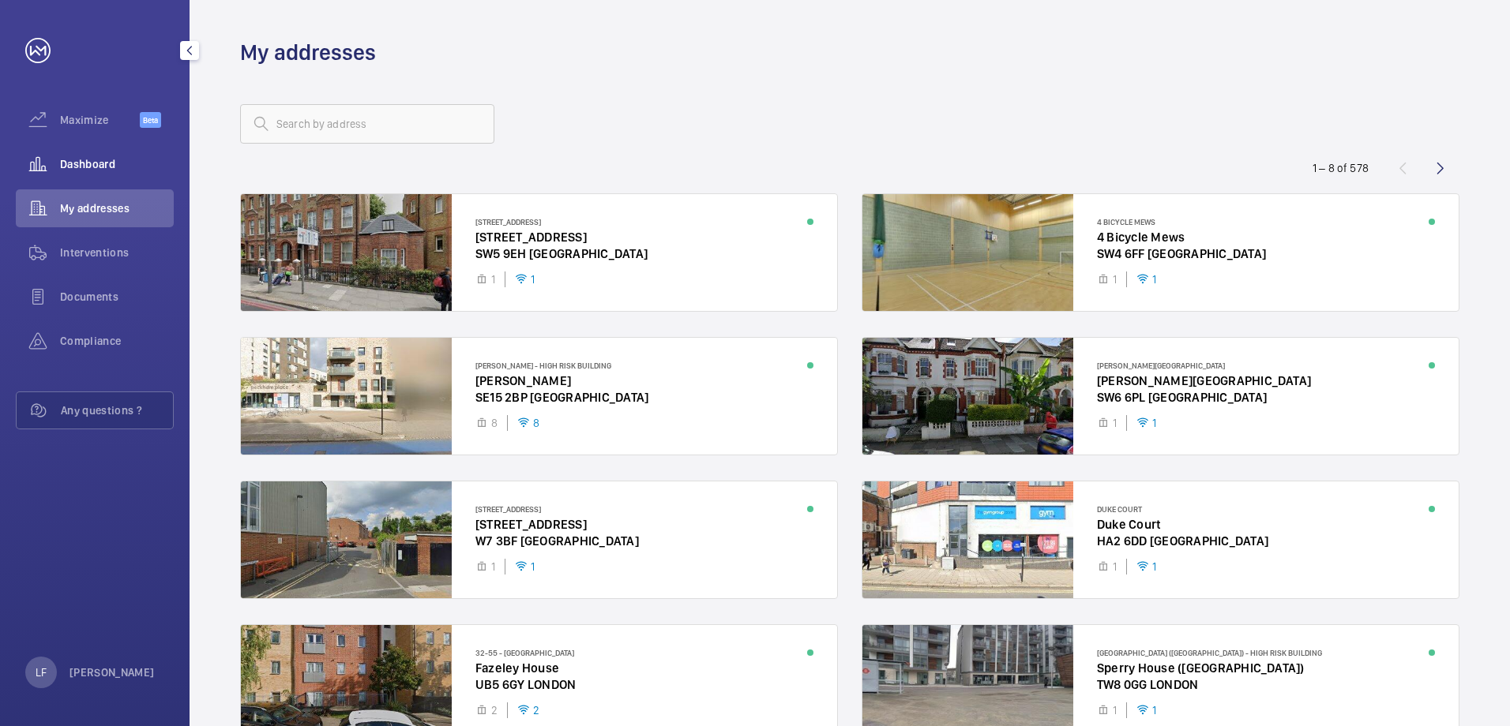
click at [91, 175] on div "Dashboard" at bounding box center [95, 164] width 158 height 38
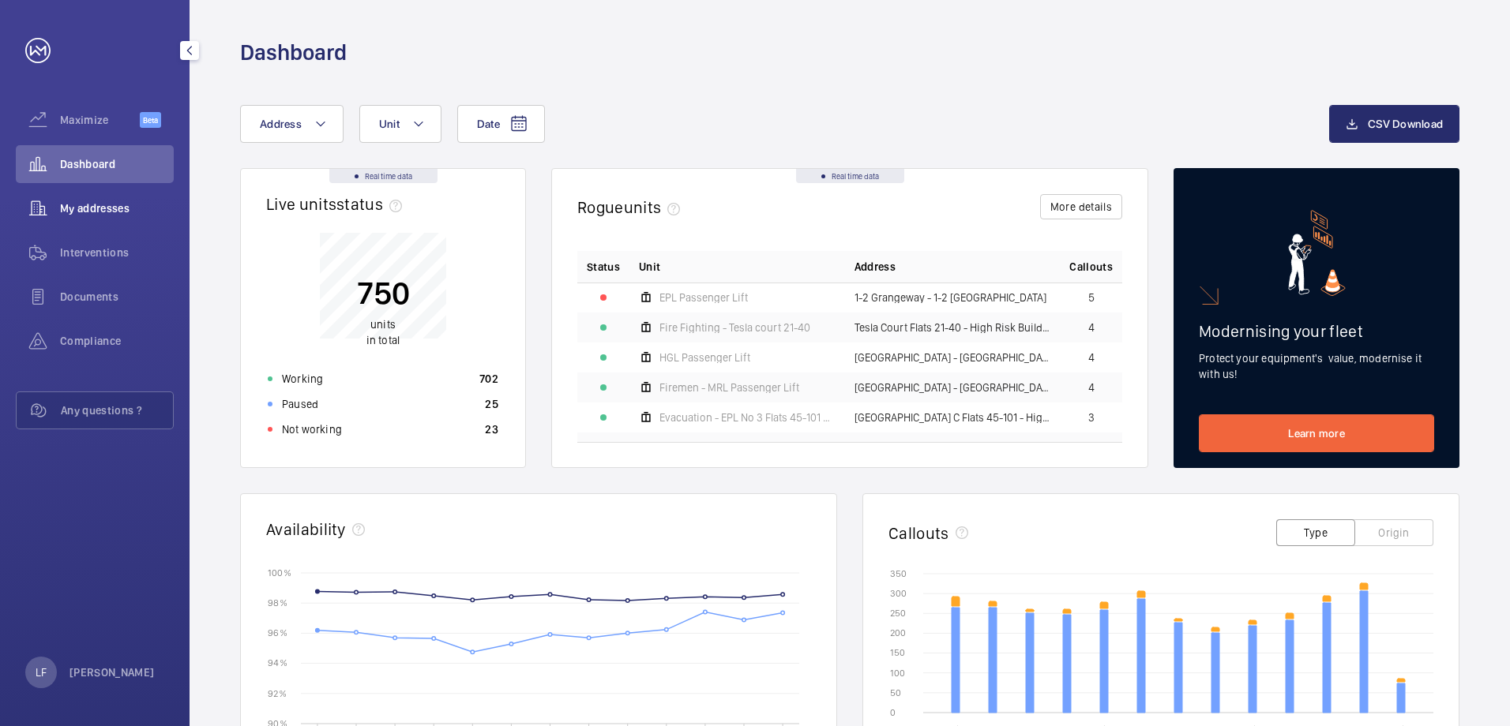
click at [73, 197] on div "My addresses" at bounding box center [95, 208] width 158 height 38
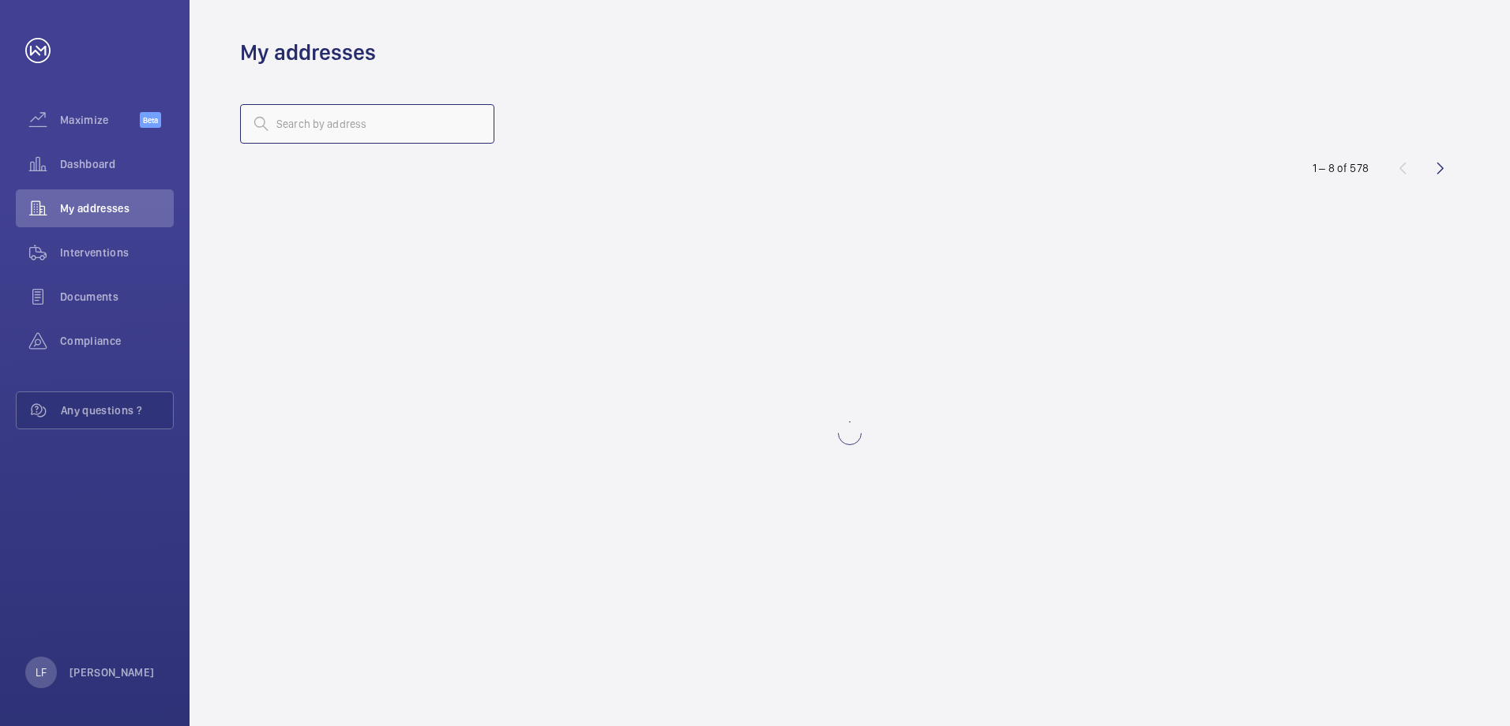
click at [304, 141] on input "text" at bounding box center [367, 123] width 254 height 39
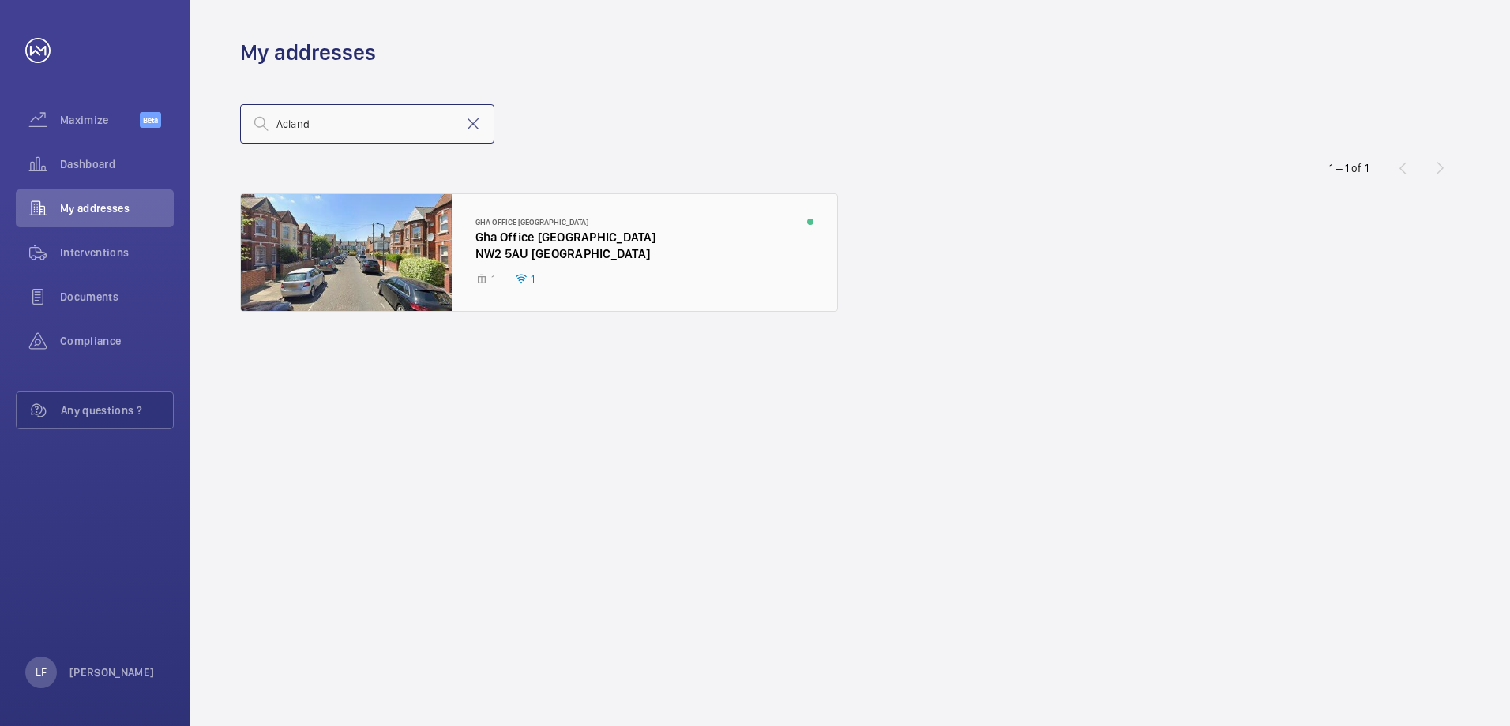
type input "Acland"
click at [508, 242] on div at bounding box center [539, 252] width 596 height 117
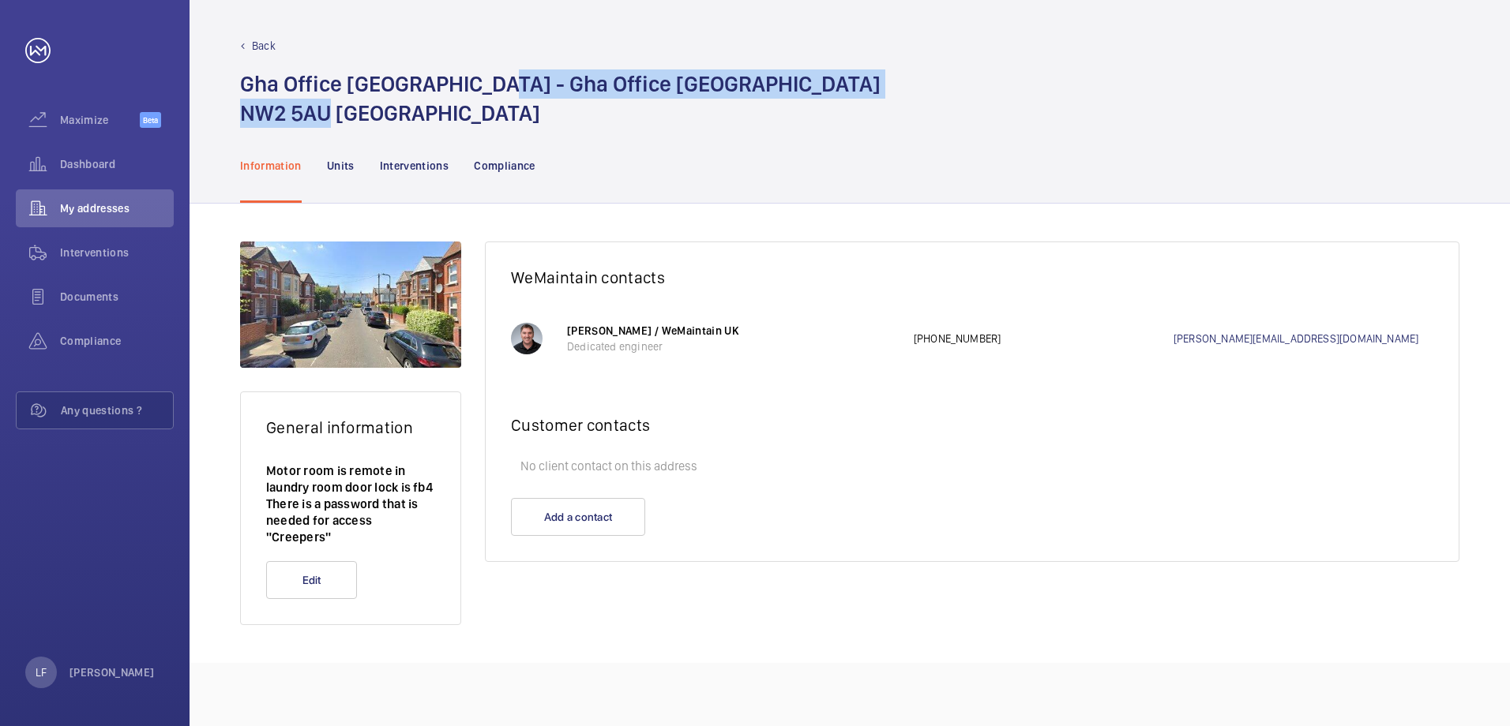
drag, startPoint x: 332, startPoint y: 116, endPoint x: 486, endPoint y: 85, distance: 157.8
click at [486, 85] on h1 "Gha Office [STREET_ADDRESS]" at bounding box center [560, 98] width 640 height 58
copy h1 "Gha Office [STREET_ADDRESS]"
